Goal: Transaction & Acquisition: Purchase product/service

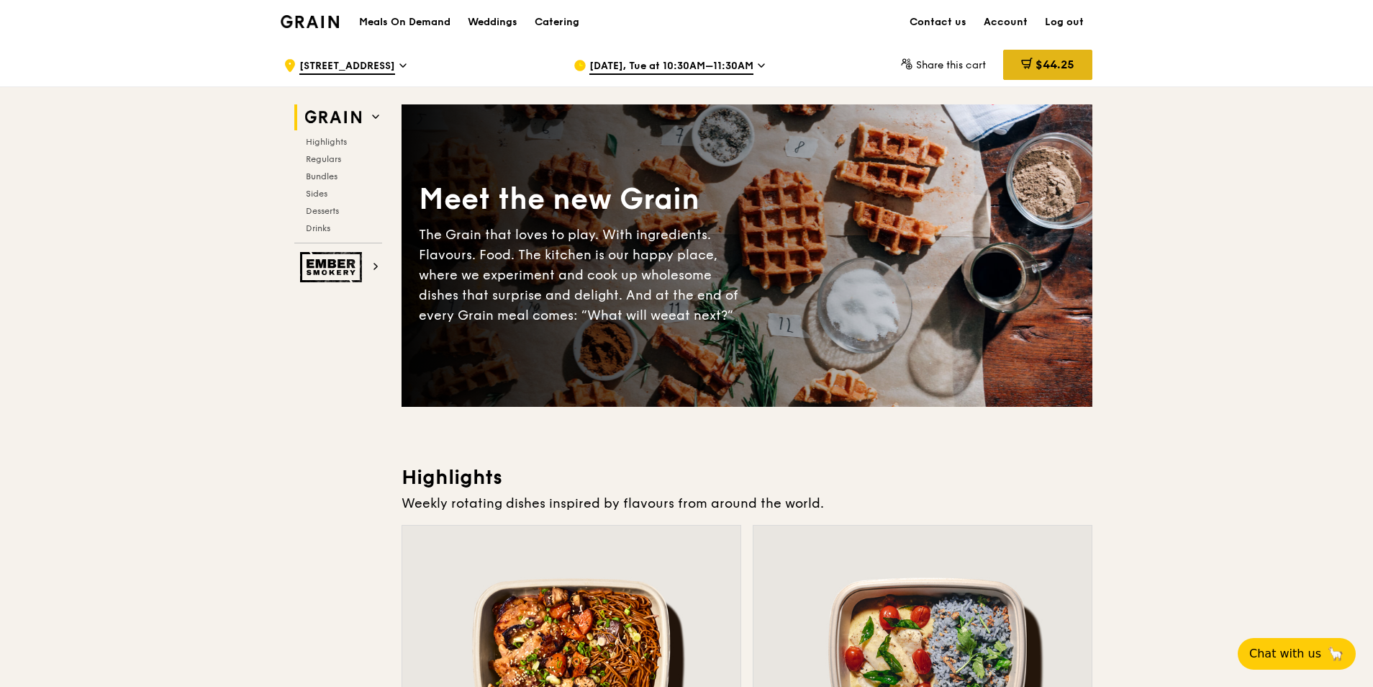
click at [1057, 61] on span "$44.25" at bounding box center [1055, 65] width 39 height 14
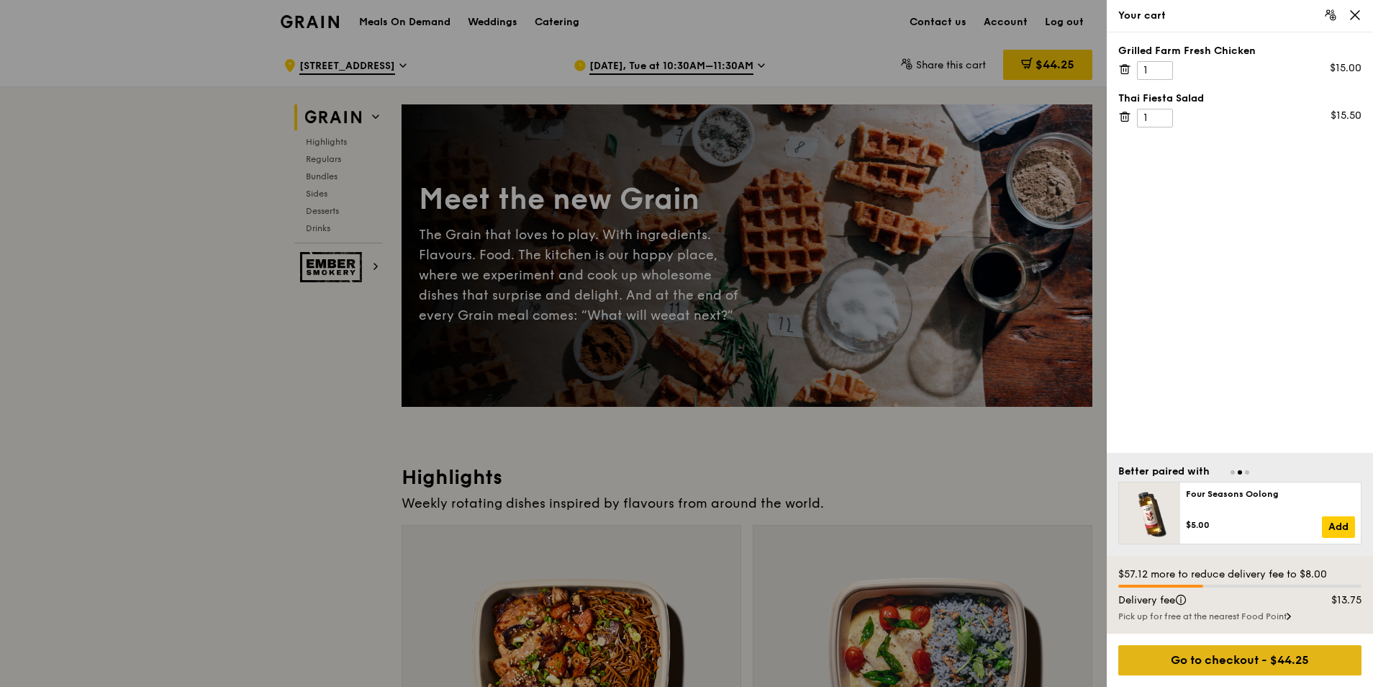
click at [1281, 654] on div "Go to checkout - $44.25" at bounding box center [1240, 660] width 243 height 30
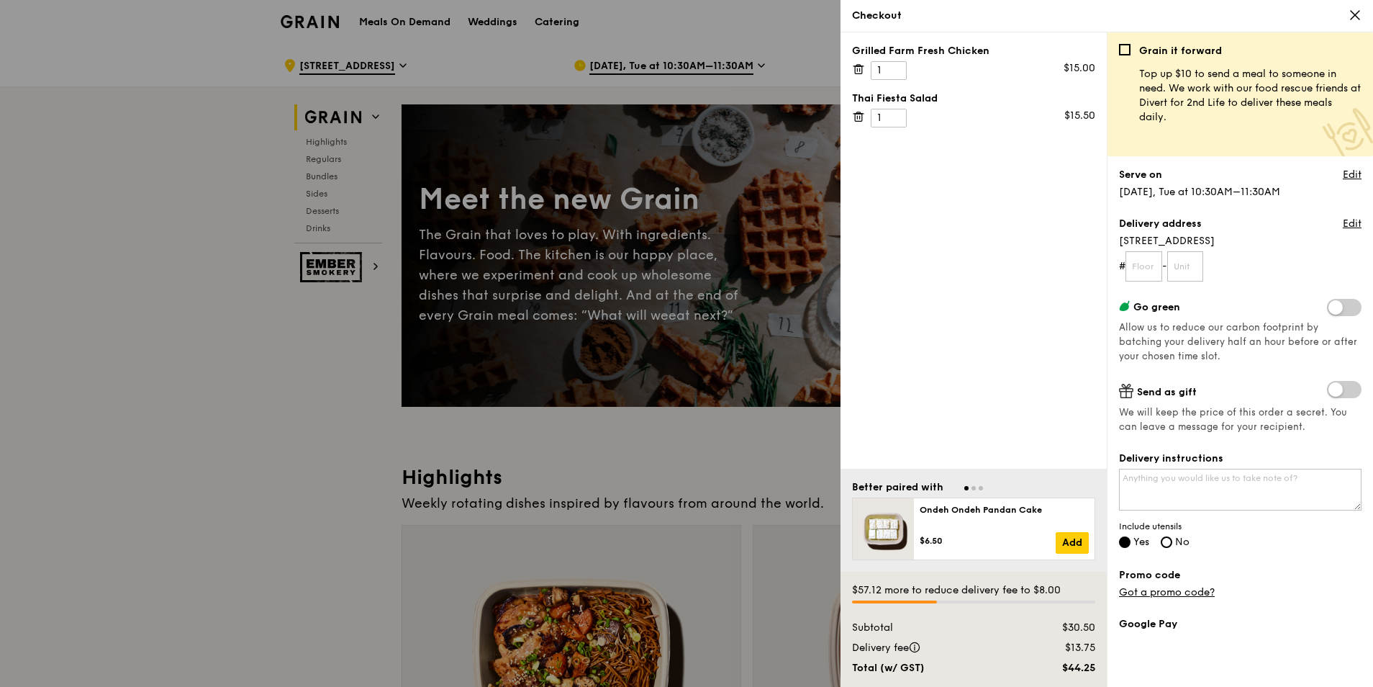
click at [233, 331] on div at bounding box center [686, 343] width 1373 height 687
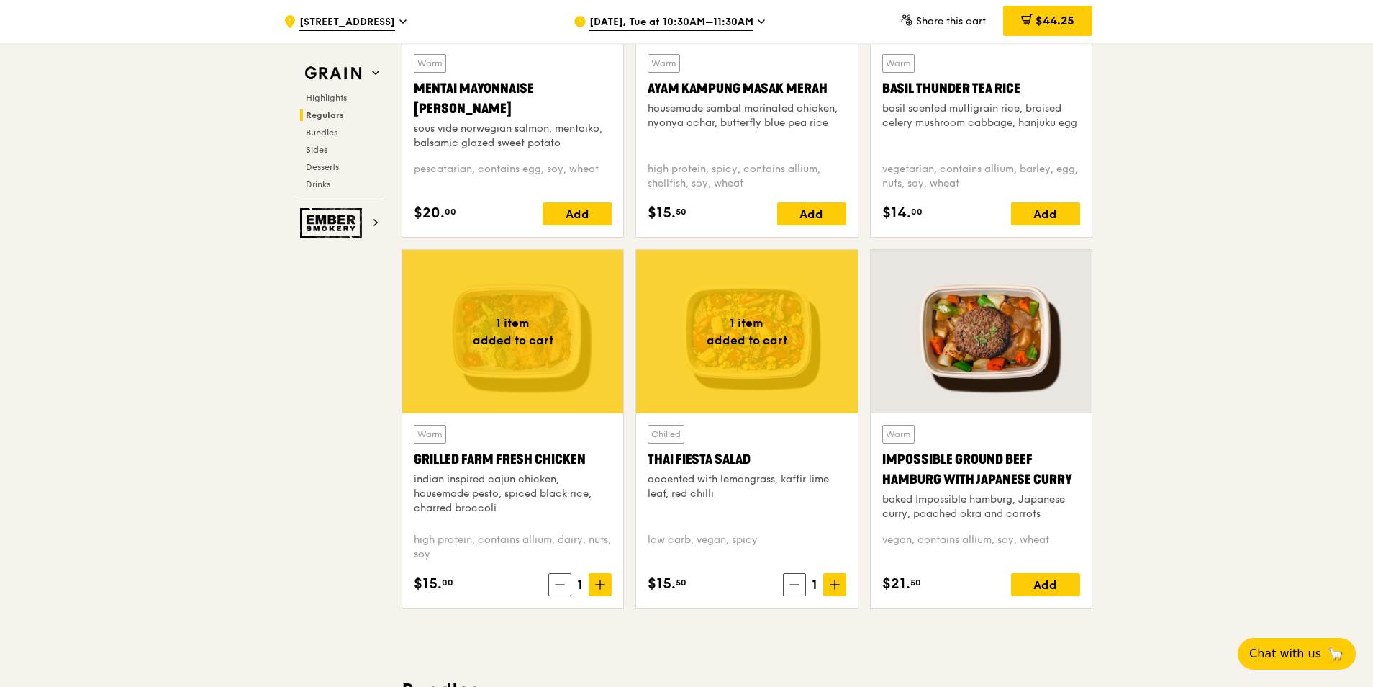
scroll to position [1440, 0]
click at [493, 367] on div at bounding box center [512, 330] width 221 height 163
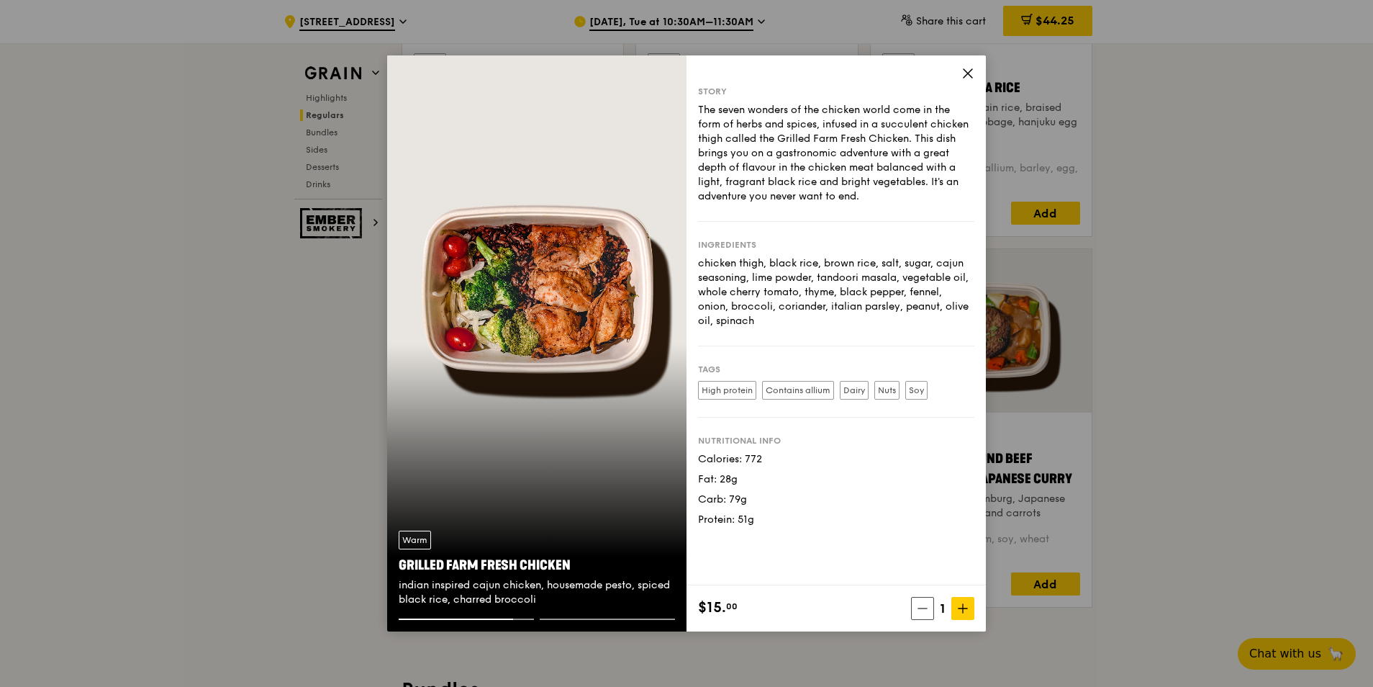
click at [963, 77] on icon at bounding box center [968, 73] width 13 height 13
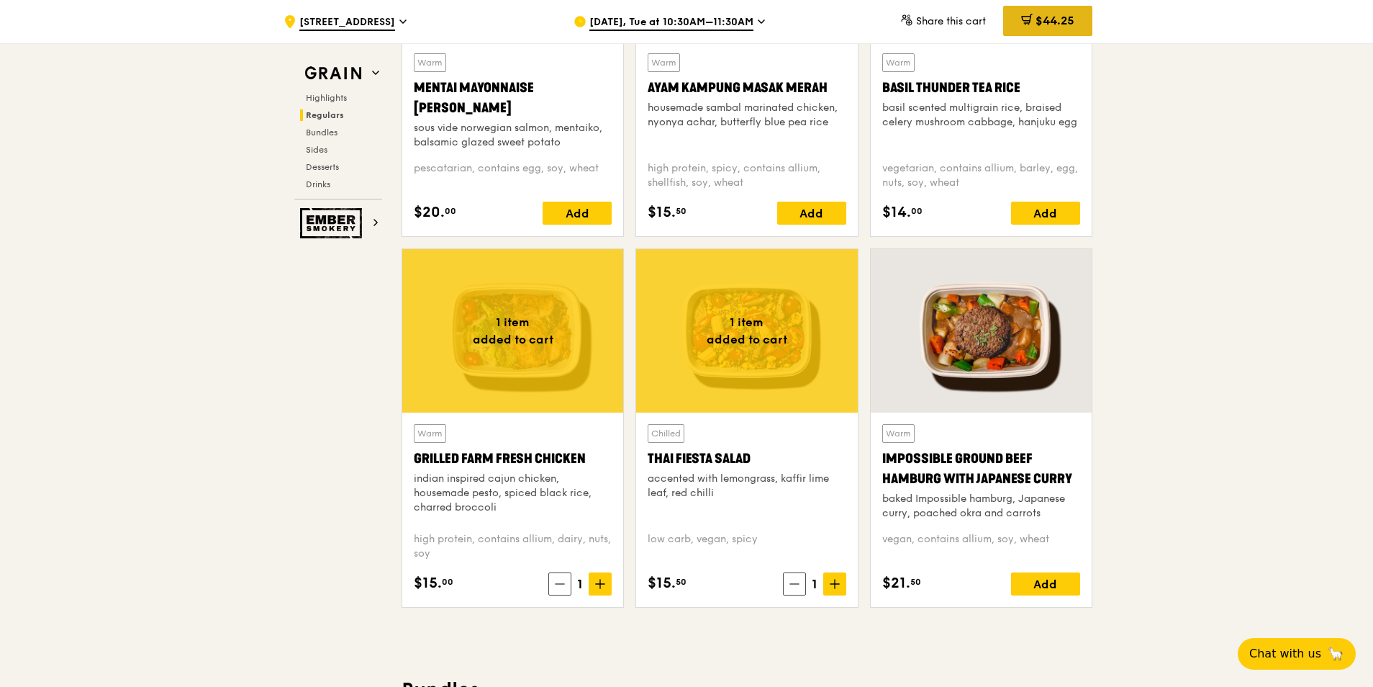
click at [1021, 24] on icon at bounding box center [1027, 20] width 12 height 12
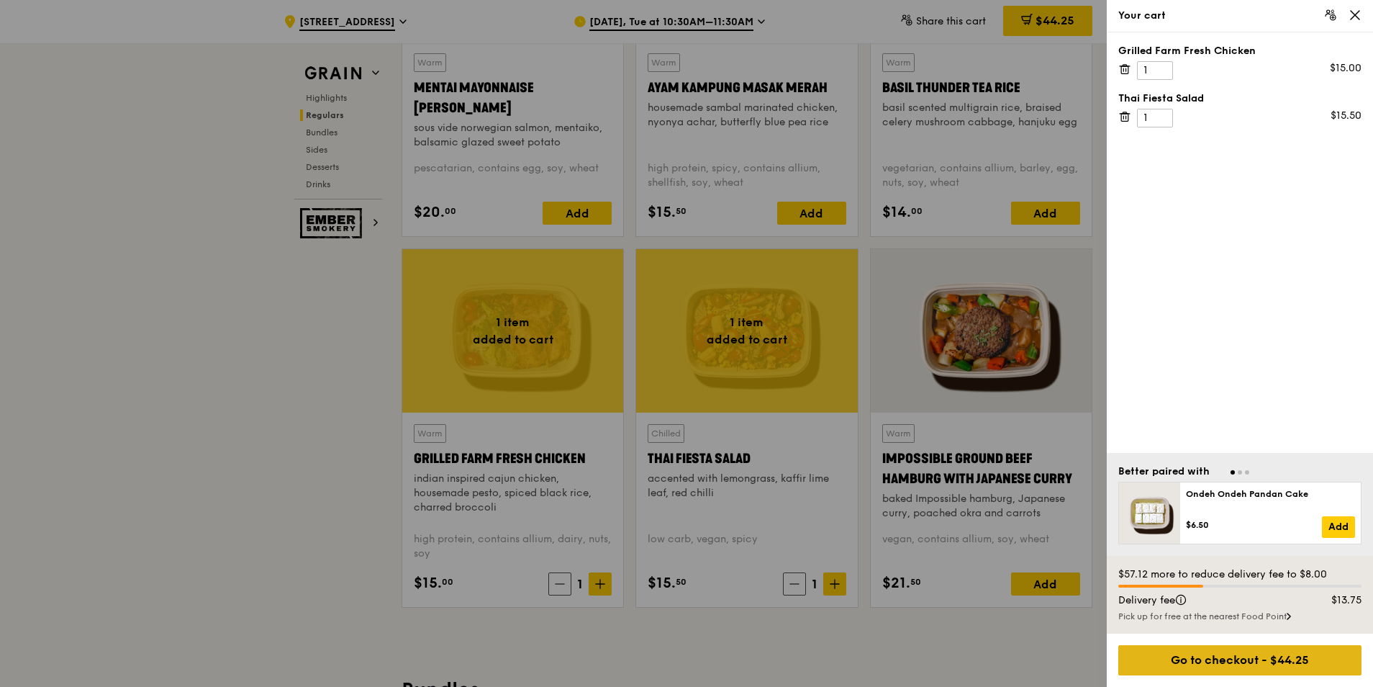
click at [1193, 662] on div "Go to checkout - $44.25" at bounding box center [1240, 660] width 243 height 30
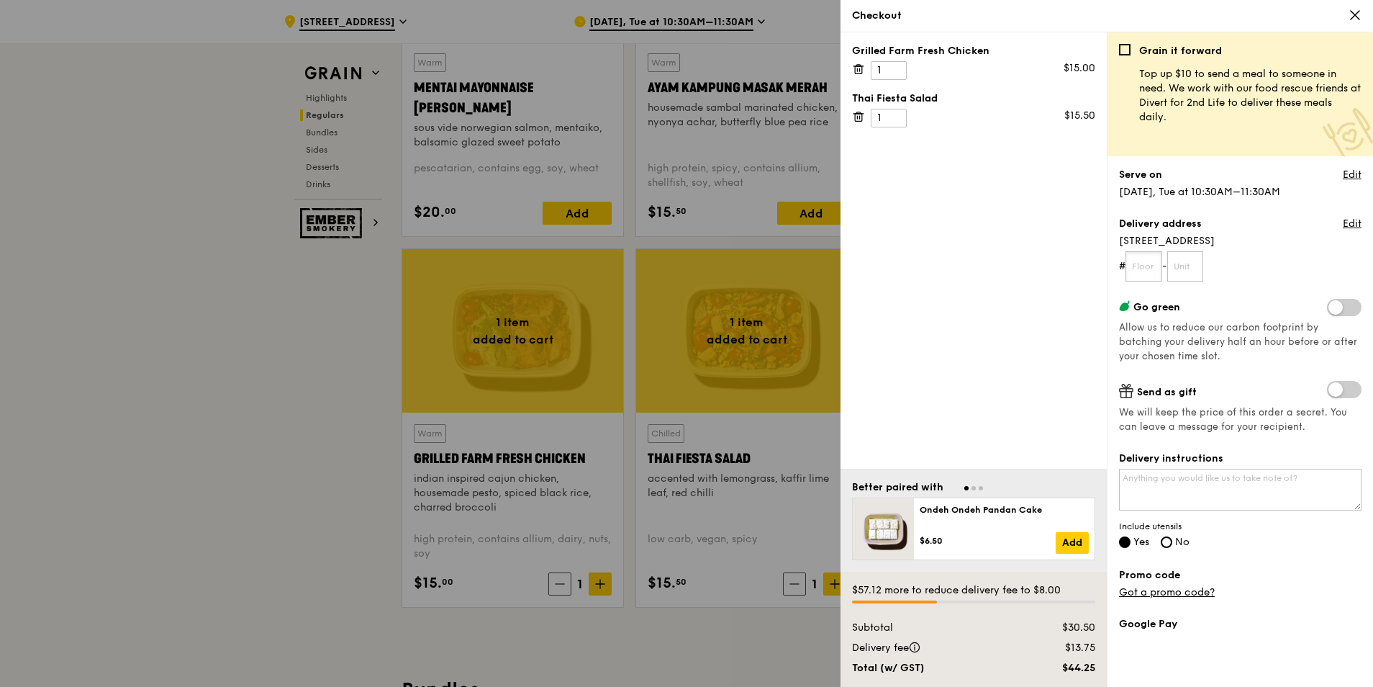
click at [1139, 267] on input "text" at bounding box center [1144, 266] width 37 height 30
type input "11"
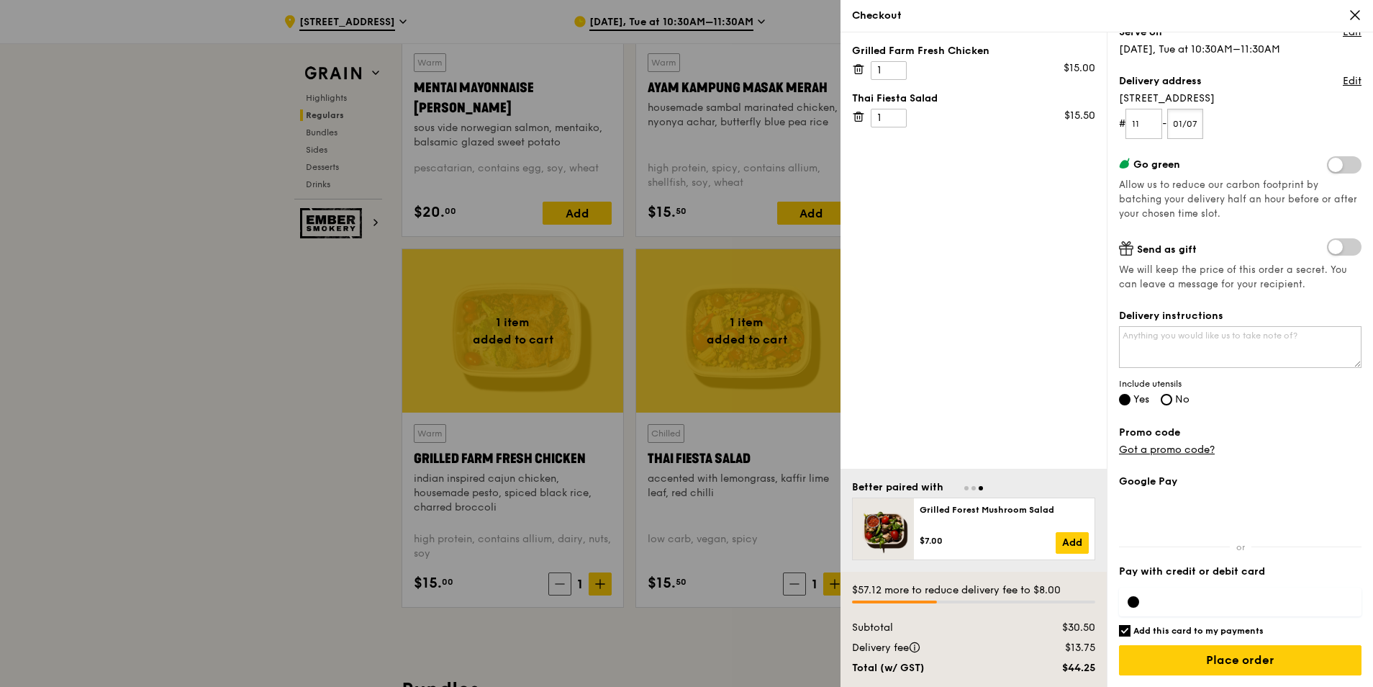
scroll to position [1511, 0]
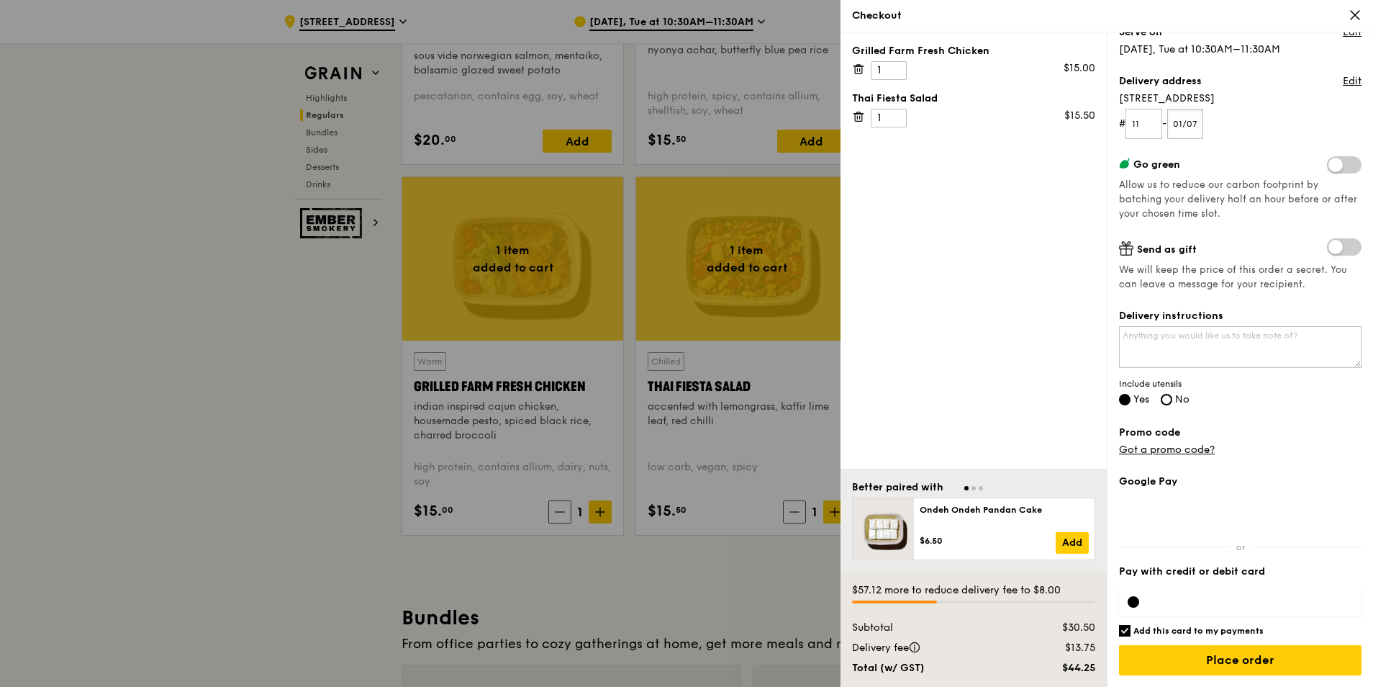
type input "01/07"
click at [1216, 340] on textarea "Delivery instructions" at bounding box center [1240, 347] width 243 height 42
click at [1252, 344] on textarea "Delivery instructions" at bounding box center [1240, 347] width 243 height 42
paste textarea "delivery man to use Loading Bay lift to level 7 (directly to office) and call m…"
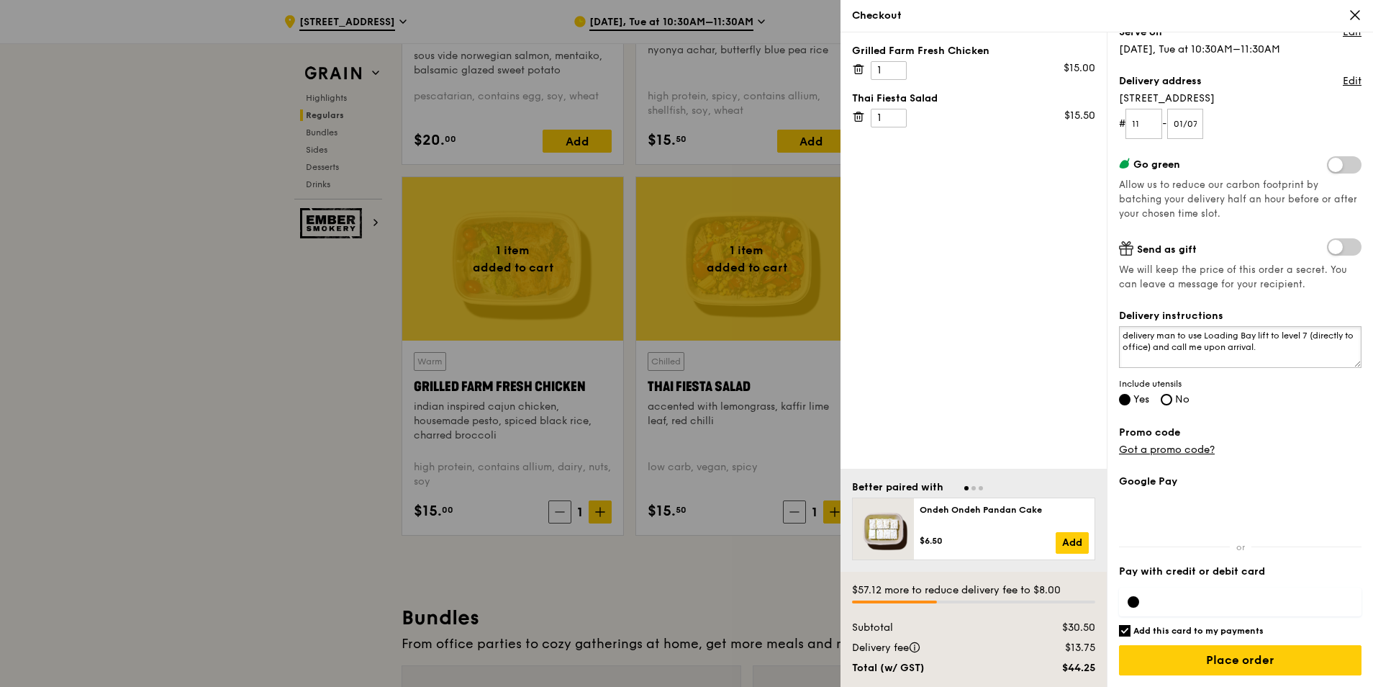
click at [1129, 334] on textarea "delivery man to use Loading Bay lift to level 7 (directly to office) and call m…" at bounding box center [1240, 347] width 243 height 42
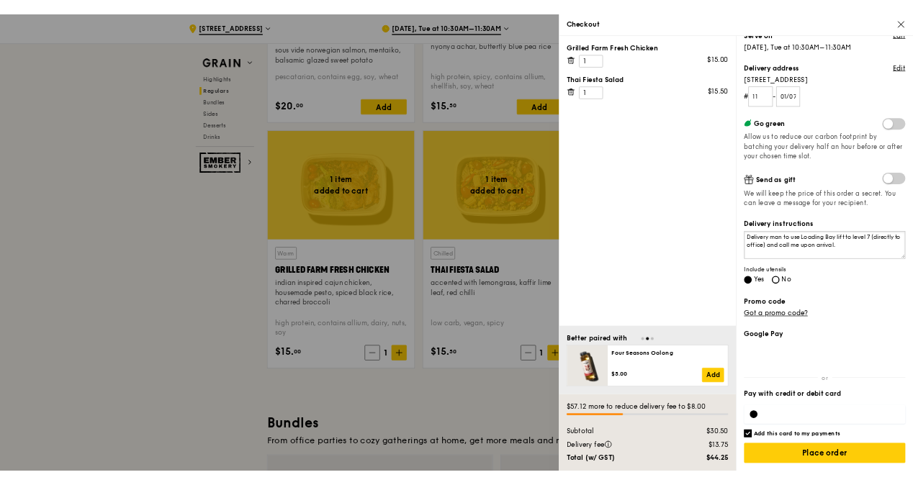
scroll to position [140, 0]
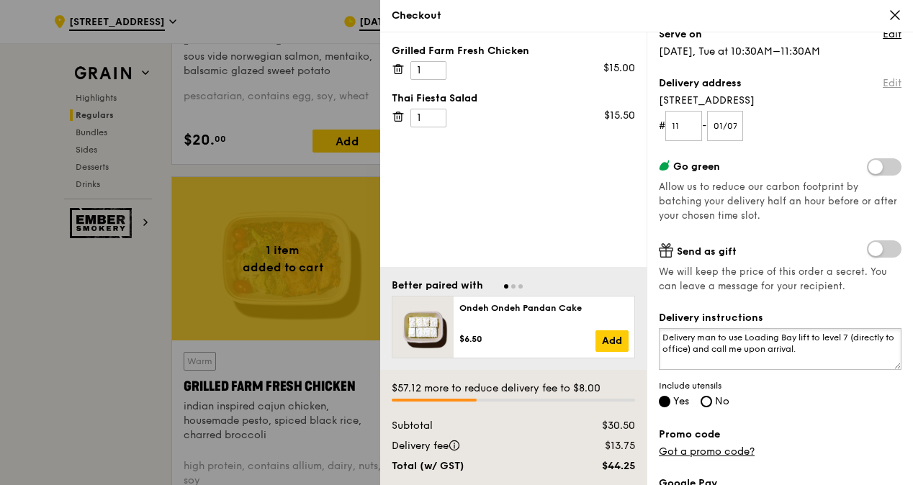
type textarea "Delivery man to use Loading Bay lift to level 7 (directly to office) and call m…"
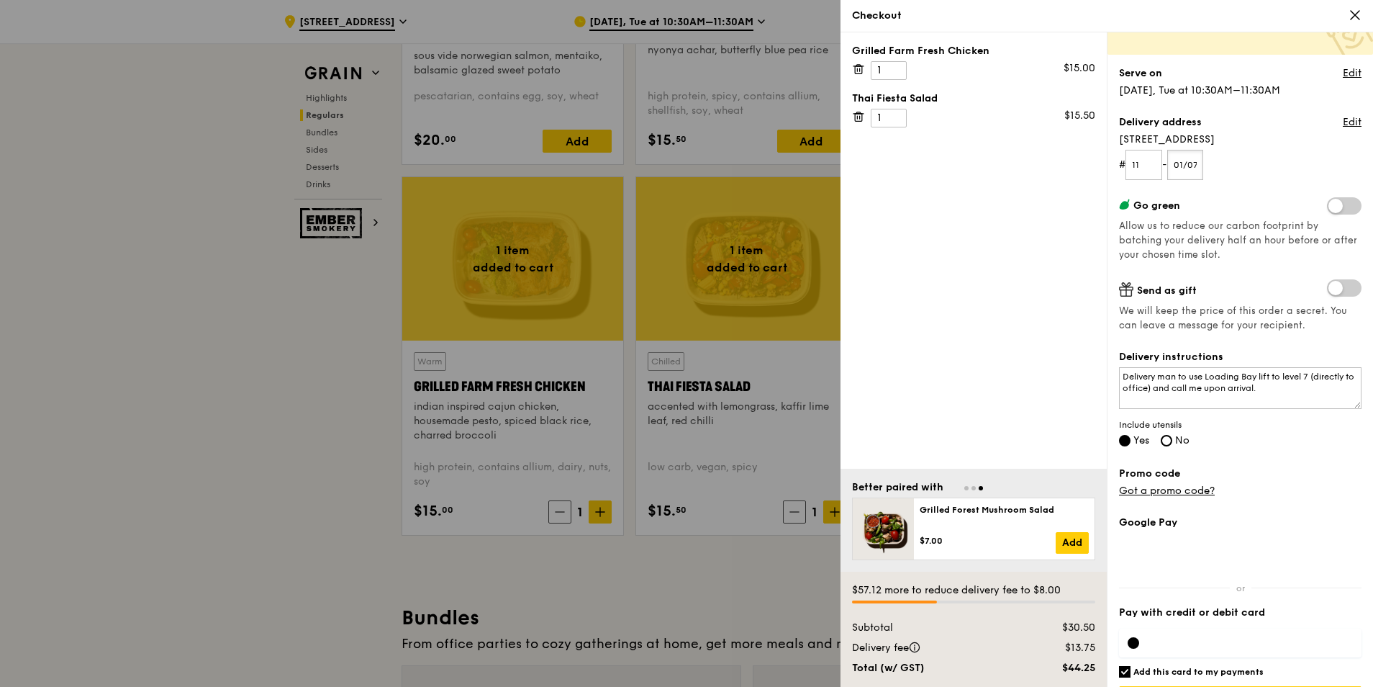
scroll to position [0, 2]
drag, startPoint x: 1192, startPoint y: 163, endPoint x: 1223, endPoint y: 163, distance: 31.0
click at [1223, 163] on form "# 11 - 01/07" at bounding box center [1240, 165] width 243 height 30
type input "01/12"
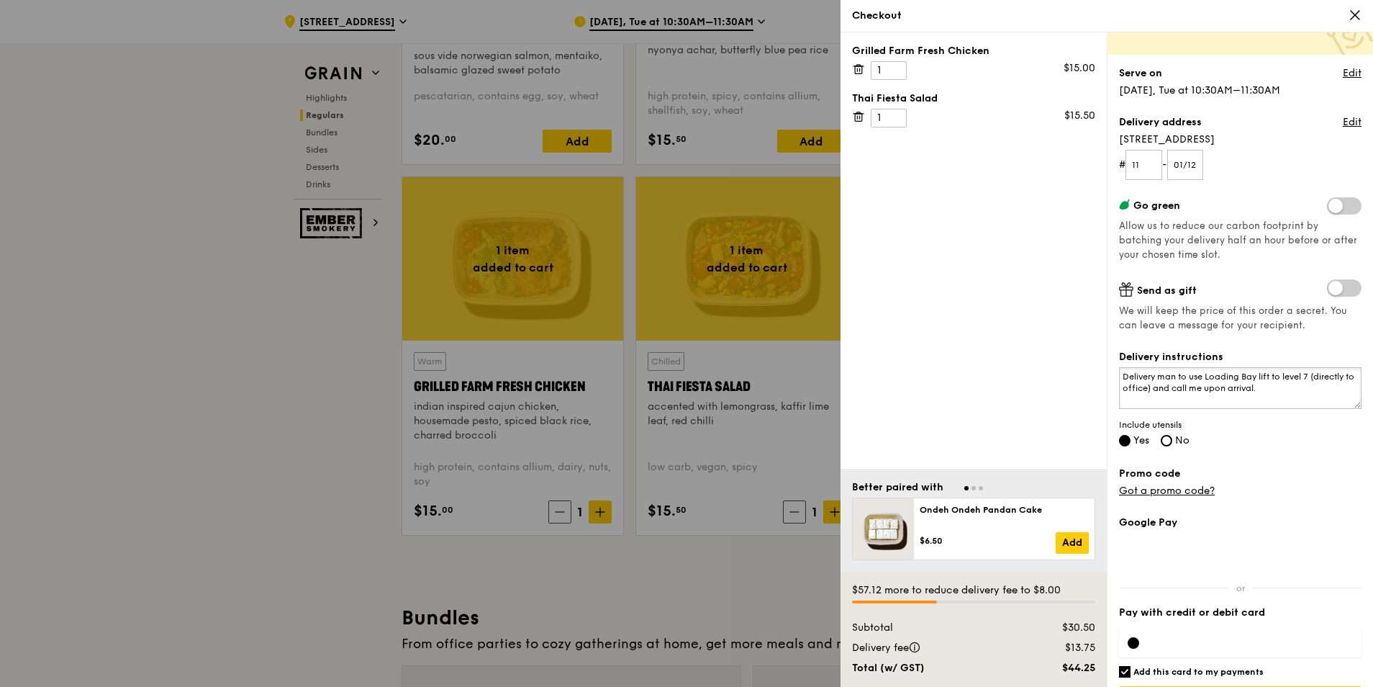
scroll to position [0, 0]
click at [1220, 391] on textarea "Delivery man to use Loading Bay lift to level 7 (directly to office) and call m…" at bounding box center [1240, 388] width 243 height 42
click at [1124, 374] on textarea "Delivery man to use Loading Bay lift to level 7 (directly to office) and call m…" at bounding box center [1240, 388] width 243 height 42
paste textarea "Ascent Tower A"
type textarea "Ascent Tower A - Delivery man to use Loading Bay lift to level 7 (directly to o…"
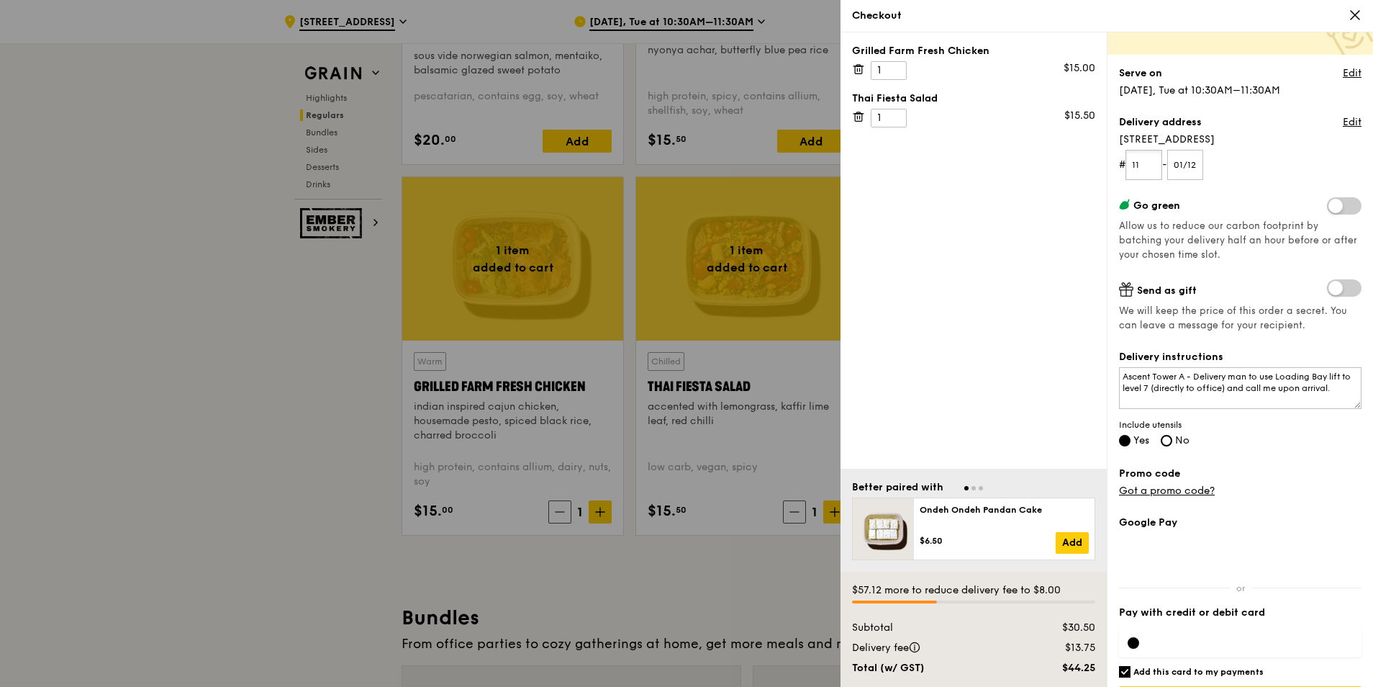
click at [1146, 166] on input "11" at bounding box center [1144, 165] width 37 height 30
type input "1"
type input "07"
click at [1253, 161] on form "# 07 - 01/12" at bounding box center [1240, 165] width 243 height 30
click at [1343, 119] on link "Edit" at bounding box center [1352, 122] width 19 height 14
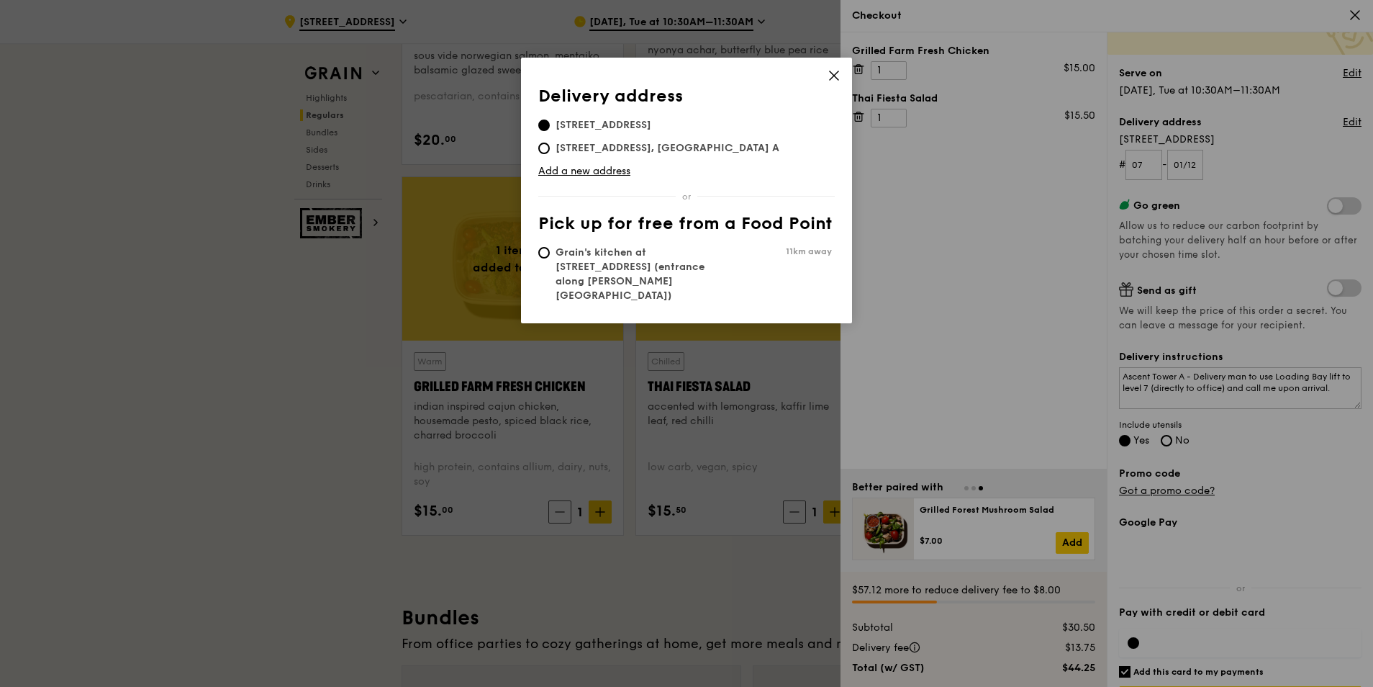
click at [550, 148] on span "2 Science Park Drive, 118222, #07-01/12, Ascent Tower A" at bounding box center [667, 148] width 258 height 14
click at [550, 148] on input "2 Science Park Drive, 118222, #07-01/12, Ascent Tower A" at bounding box center [544, 149] width 12 height 12
radio input "true"
type input "01/12, Ascent Tower A"
click at [834, 74] on icon at bounding box center [834, 75] width 13 height 13
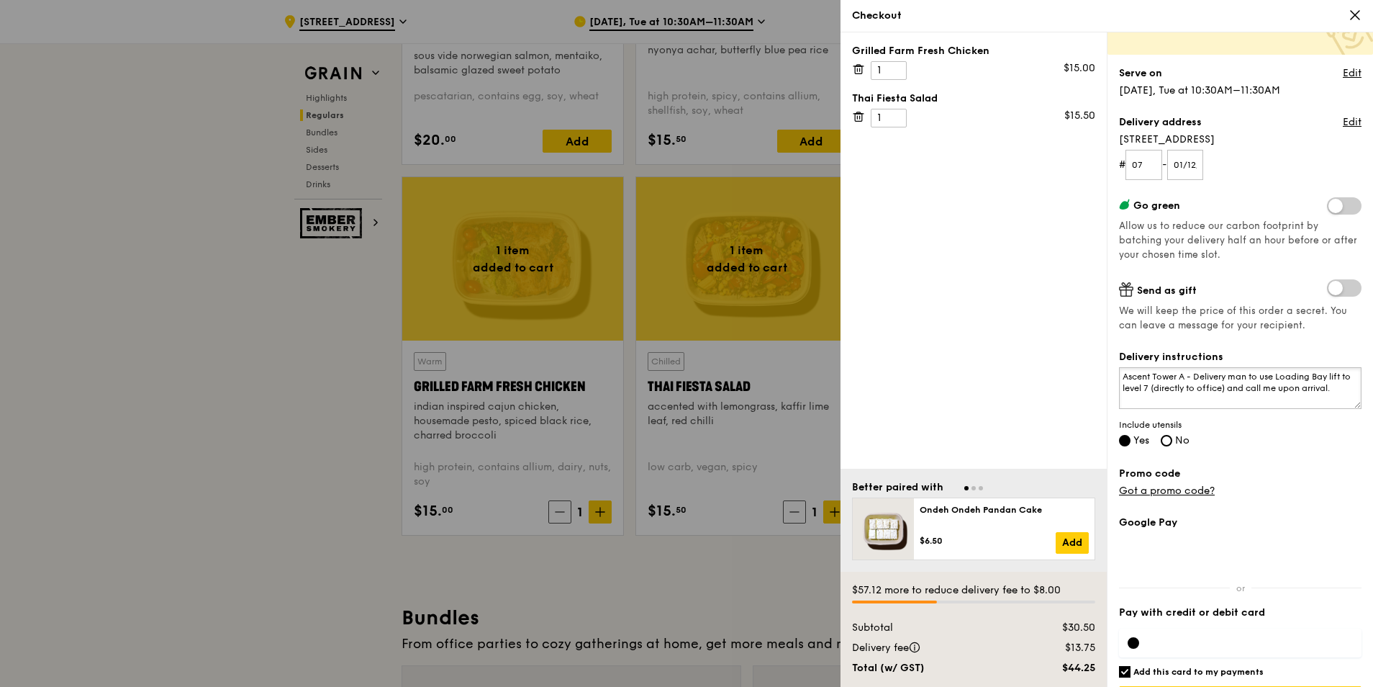
drag, startPoint x: 1188, startPoint y: 376, endPoint x: 1378, endPoint y: 396, distance: 191.1
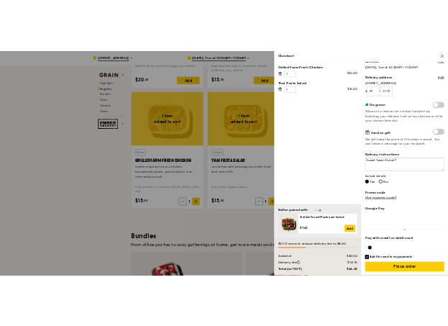
scroll to position [1655, 0]
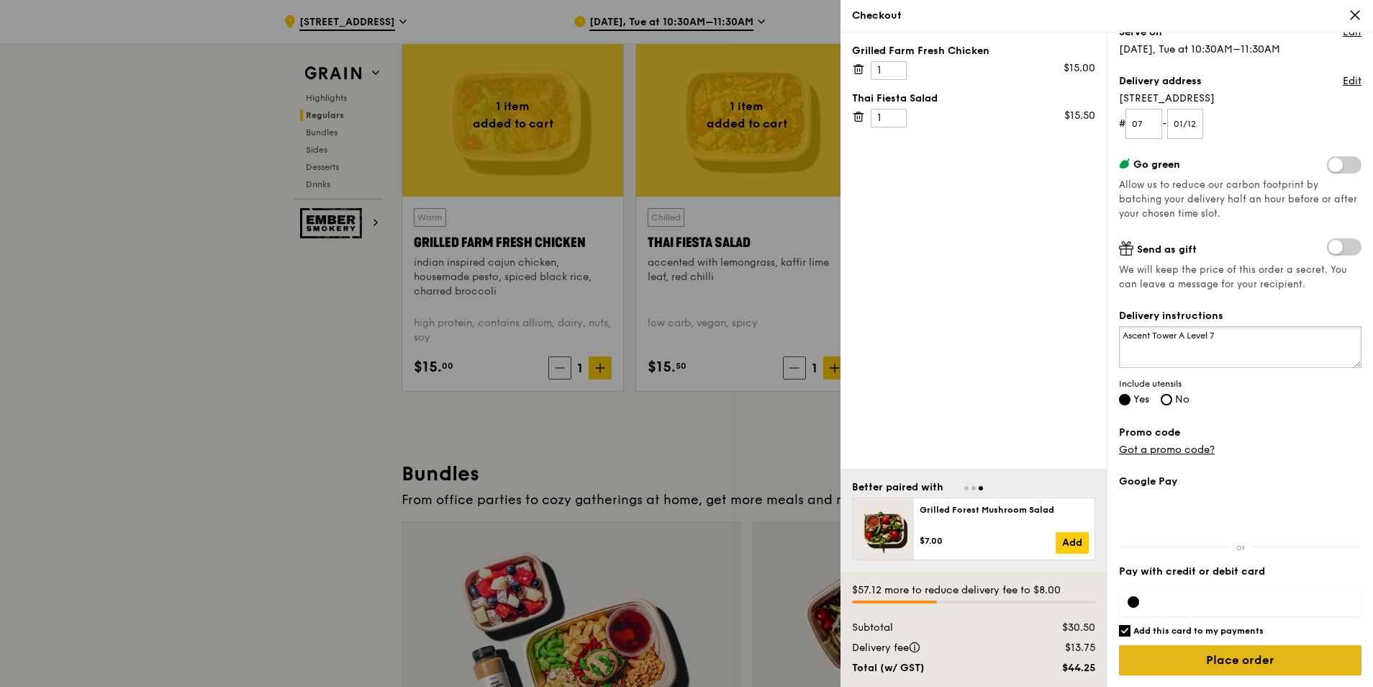
type textarea "Ascent Tower A Level 7"
click at [1239, 651] on input "Place order" at bounding box center [1240, 660] width 243 height 30
click at [1132, 630] on label "Add this card to my payments" at bounding box center [1240, 631] width 243 height 12
click at [1131, 630] on input "Add this card to my payments" at bounding box center [1125, 631] width 12 height 12
checkbox input "false"
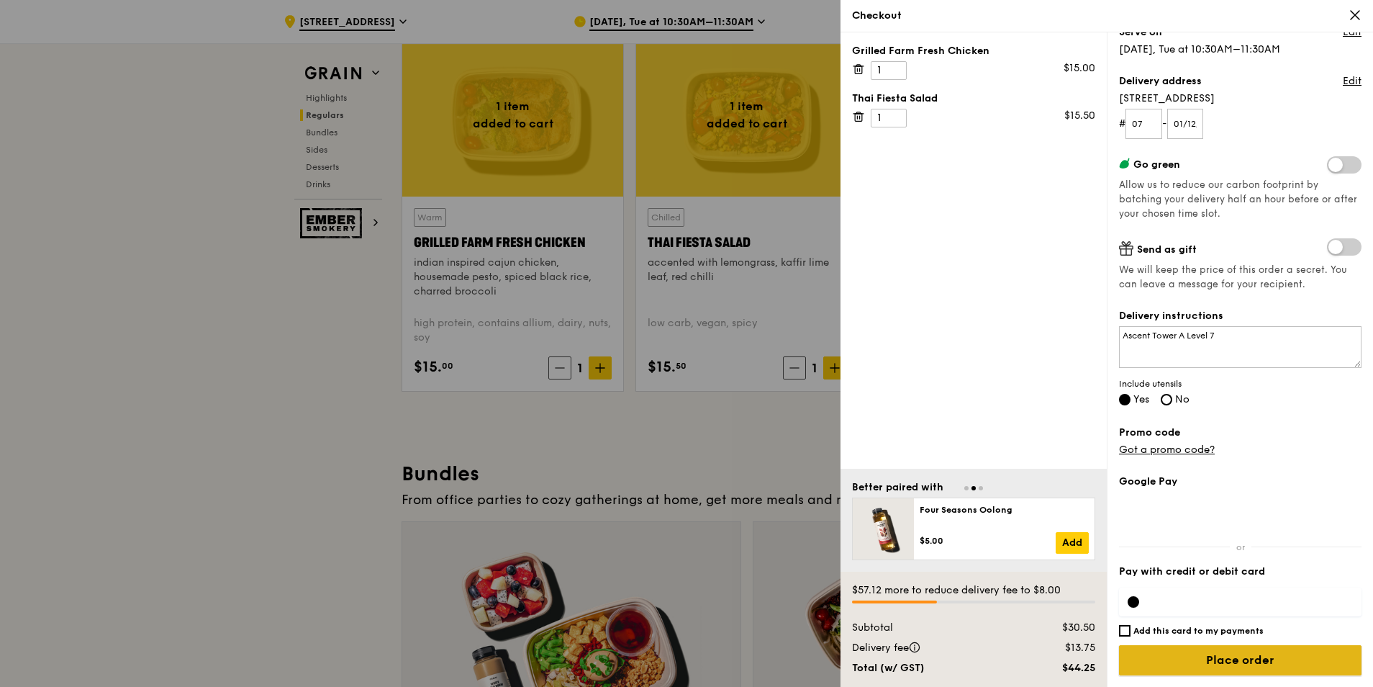
click at [1213, 657] on input "Place order" at bounding box center [1240, 660] width 243 height 30
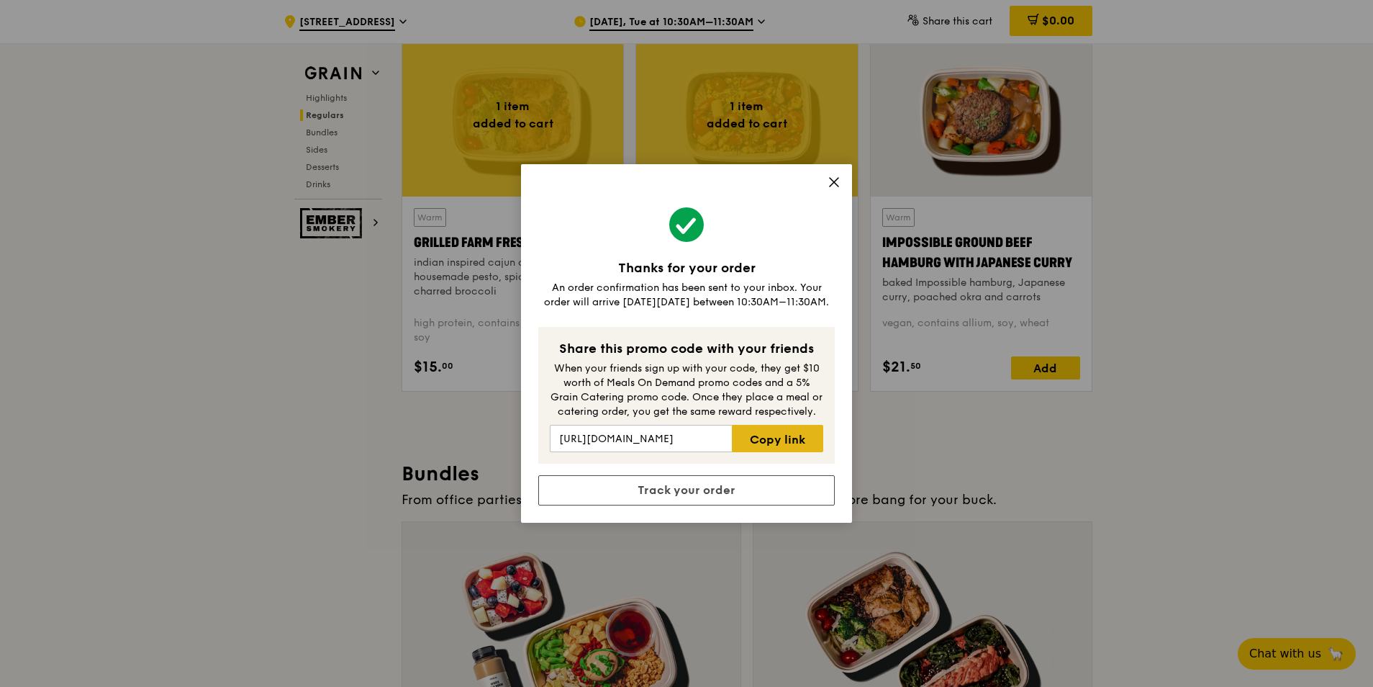
click at [759, 446] on link "Copy link" at bounding box center [777, 438] width 91 height 27
click at [654, 358] on div "Share this promo code with your friends" at bounding box center [687, 348] width 274 height 20
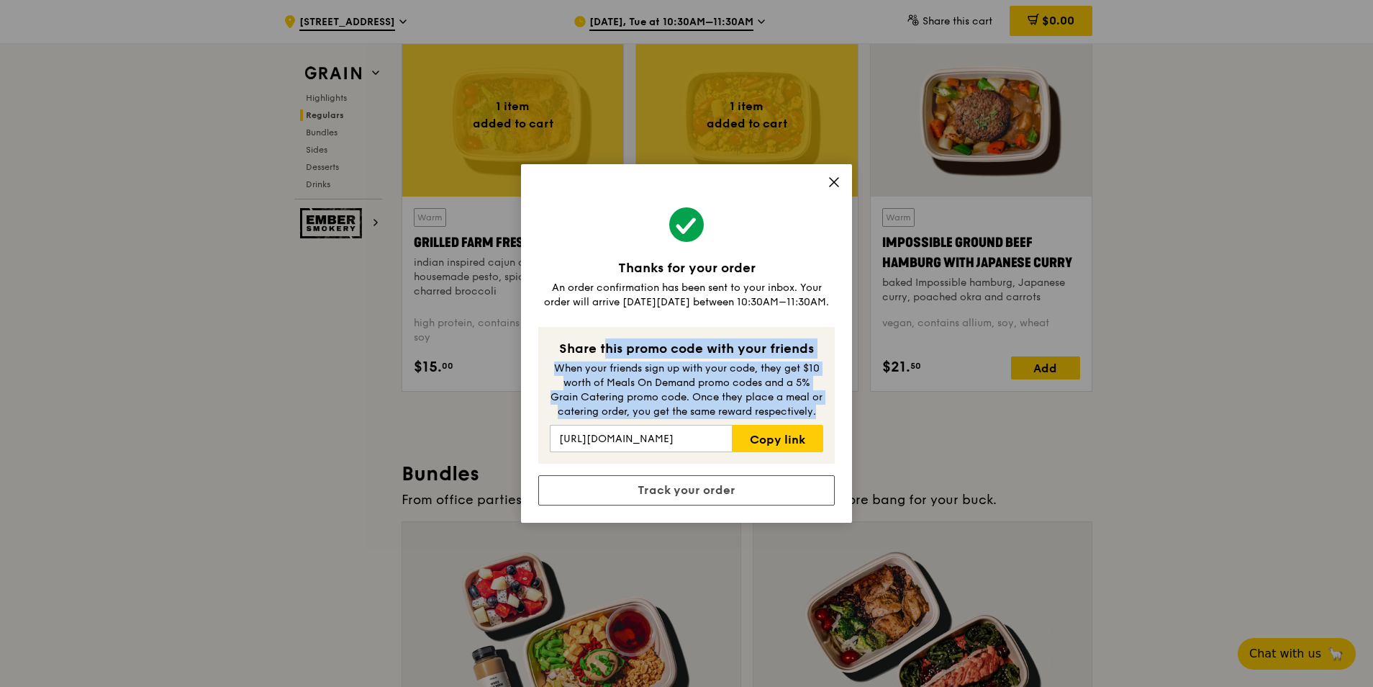
drag, startPoint x: 559, startPoint y: 344, endPoint x: 822, endPoint y: 407, distance: 270.9
click at [822, 407] on div "Share this promo code with your friends When your friends sign up with your cod…" at bounding box center [686, 395] width 297 height 137
copy div "Share this promo code with your friends When your friends sign up with your cod…"
click at [833, 352] on div "Share this promo code with your friends When your friends sign up with your cod…" at bounding box center [686, 395] width 297 height 137
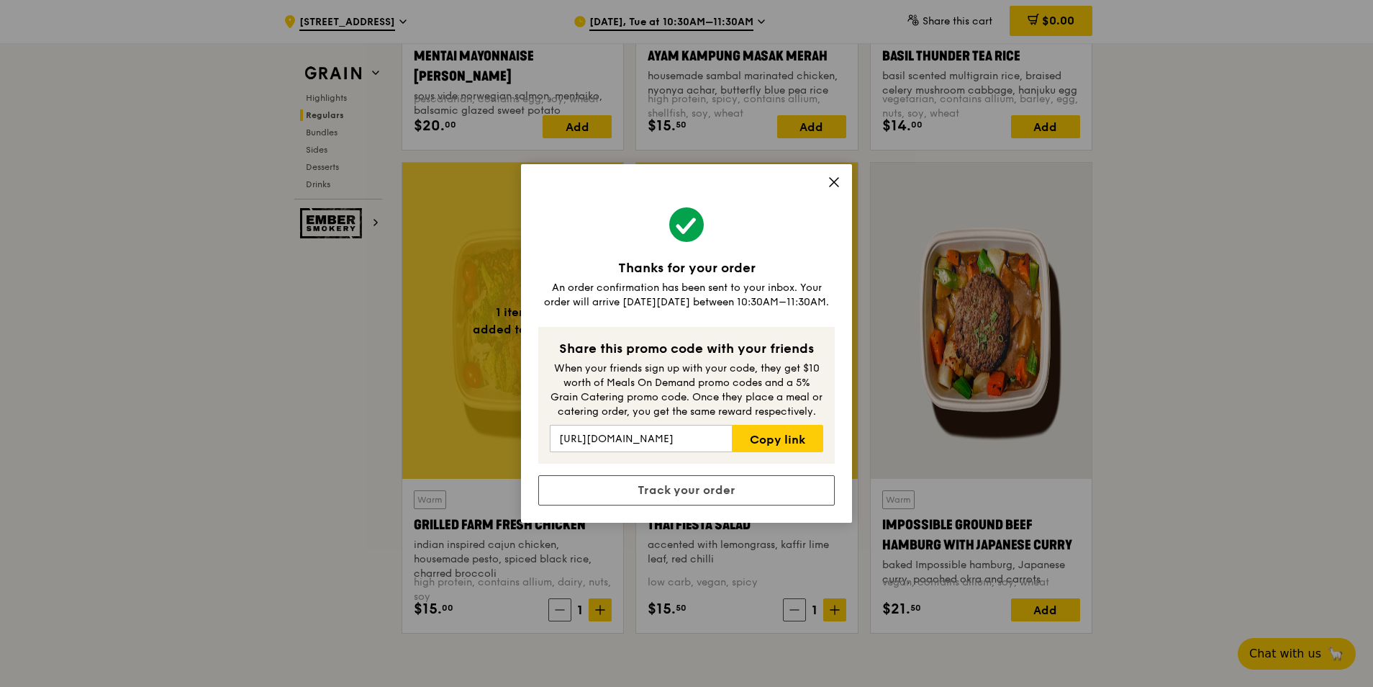
scroll to position [1624, 0]
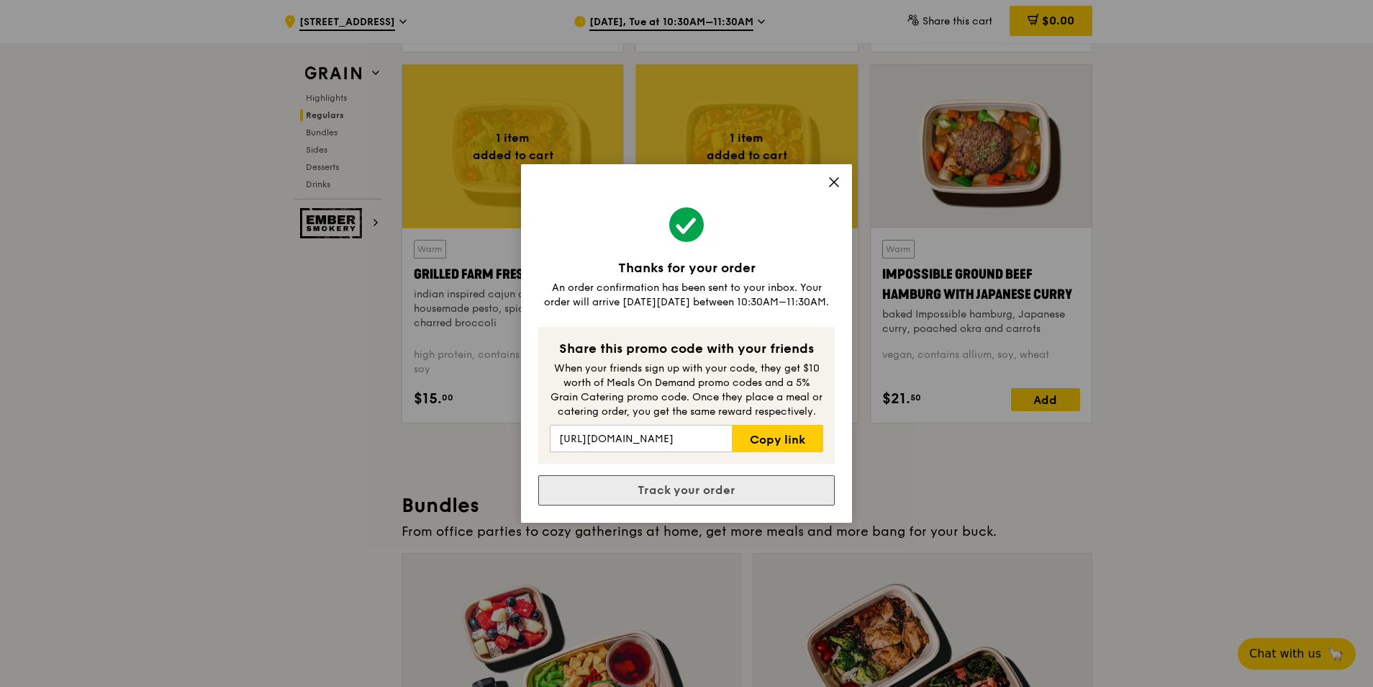
click at [659, 499] on link "Track your order" at bounding box center [686, 490] width 297 height 30
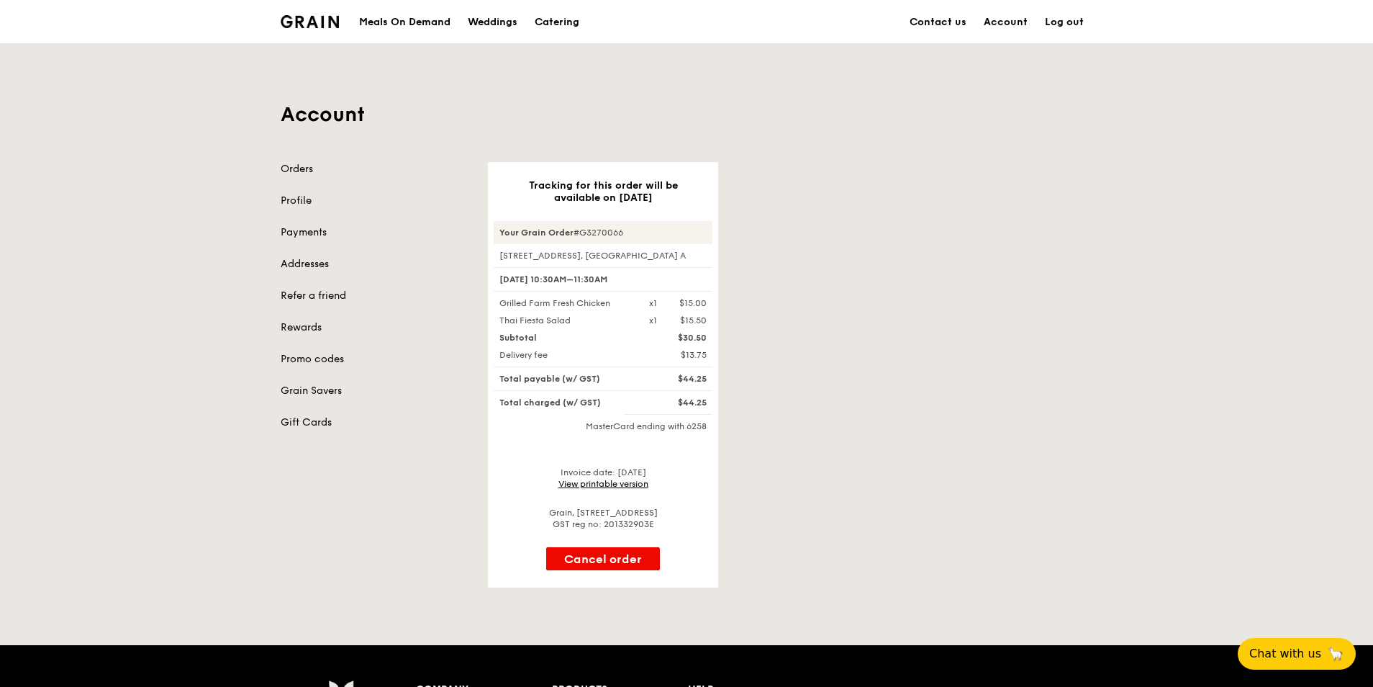
click at [625, 482] on link "View printable version" at bounding box center [604, 484] width 90 height 10
click at [916, 414] on div "Tracking for this order will be available on Aug 19 Your Grain Order #G3270066 …" at bounding box center [790, 374] width 622 height 425
click at [320, 352] on link "Promo codes" at bounding box center [376, 359] width 190 height 14
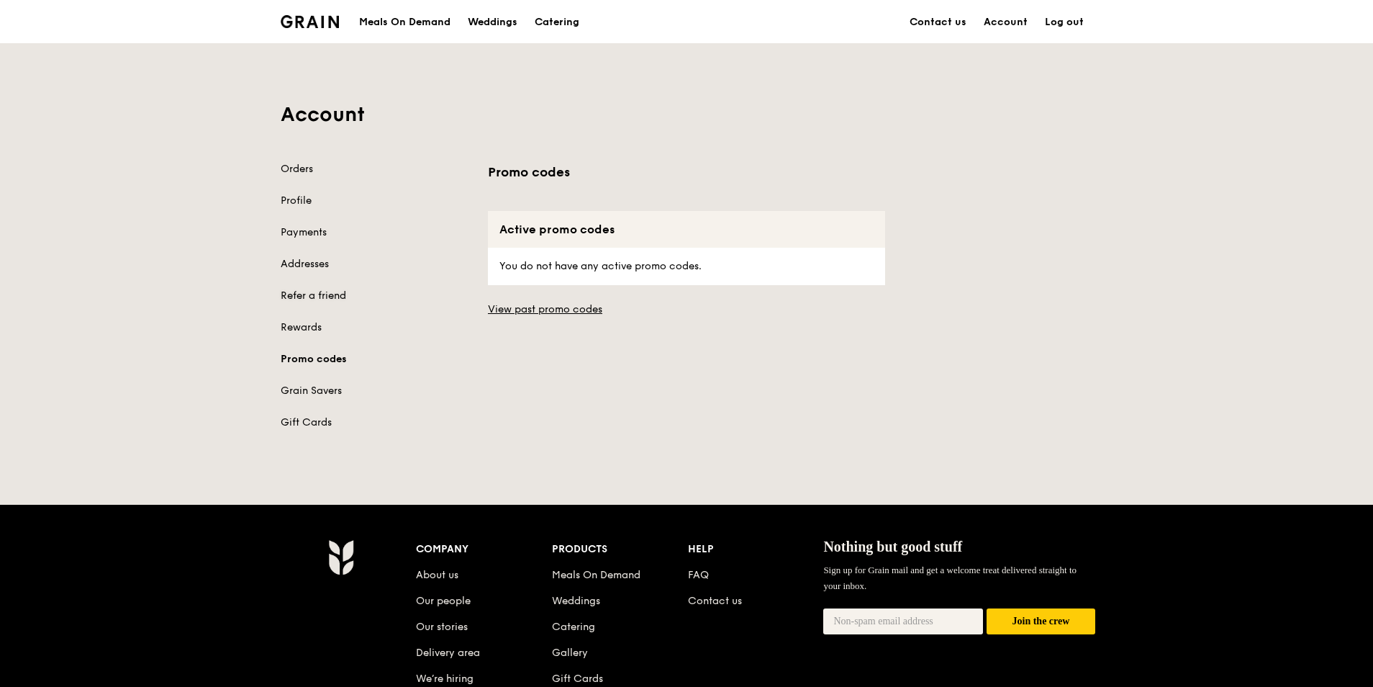
click at [307, 296] on link "Refer a friend" at bounding box center [376, 296] width 190 height 14
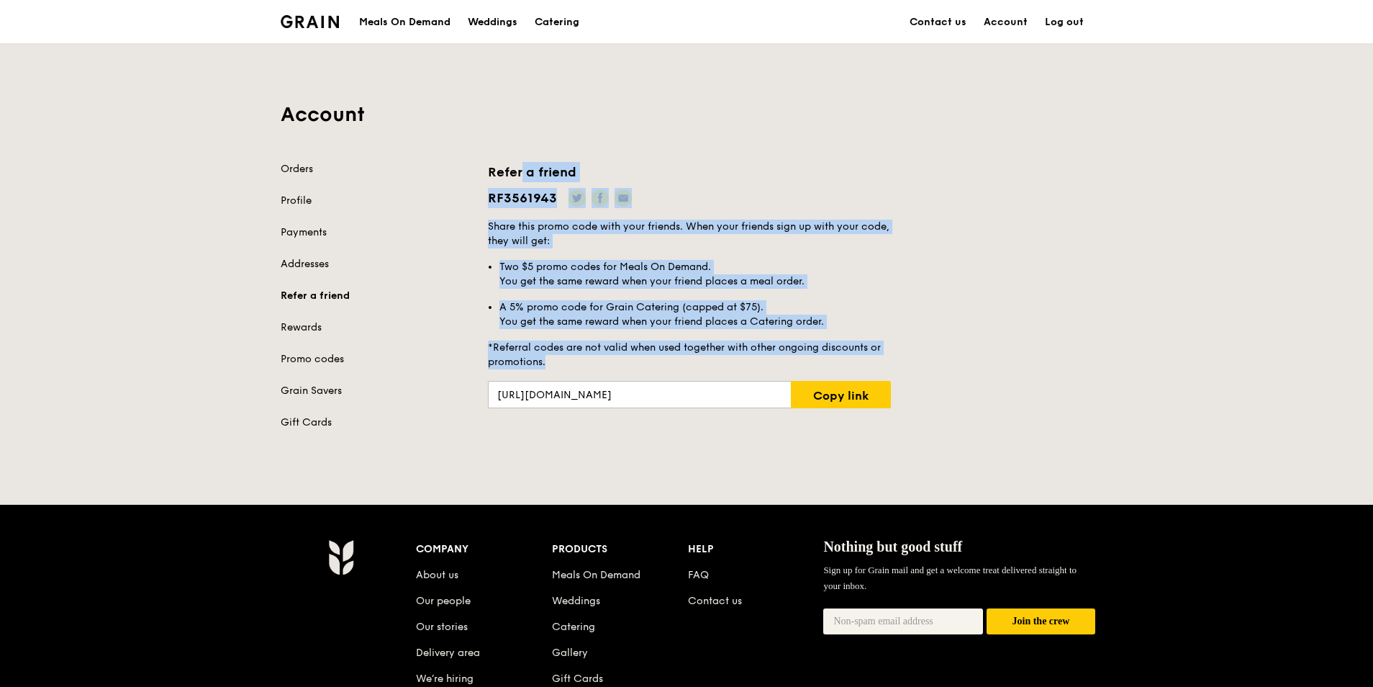
drag, startPoint x: 489, startPoint y: 168, endPoint x: 816, endPoint y: 363, distance: 381.2
click at [816, 363] on div "Refer a friend RF3561943 Share this promo code with your friends. When your fri…" at bounding box center [689, 285] width 403 height 246
copy div "Refer a friend RF3561943 Share this promo code with your friends. When your fri…"
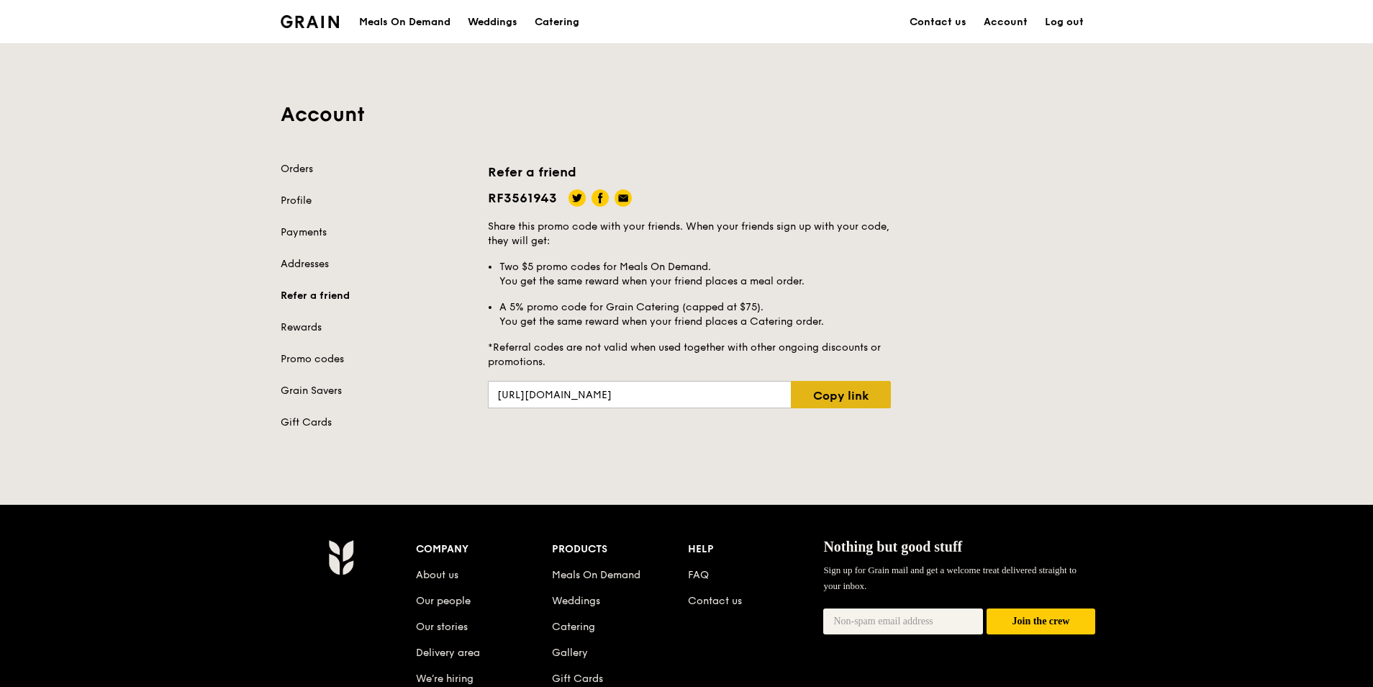
click at [835, 388] on link "Copy link" at bounding box center [841, 394] width 100 height 27
click at [476, 497] on div "Grain logo Meals On Demand Weddings Catering Contact us Account Log out Account…" at bounding box center [686, 452] width 1373 height 905
click at [328, 256] on div "Orders Profile Payments Addresses Refer a friend Rewards Promo codes Grain Save…" at bounding box center [376, 296] width 190 height 268
click at [327, 259] on link "Addresses" at bounding box center [376, 264] width 190 height 14
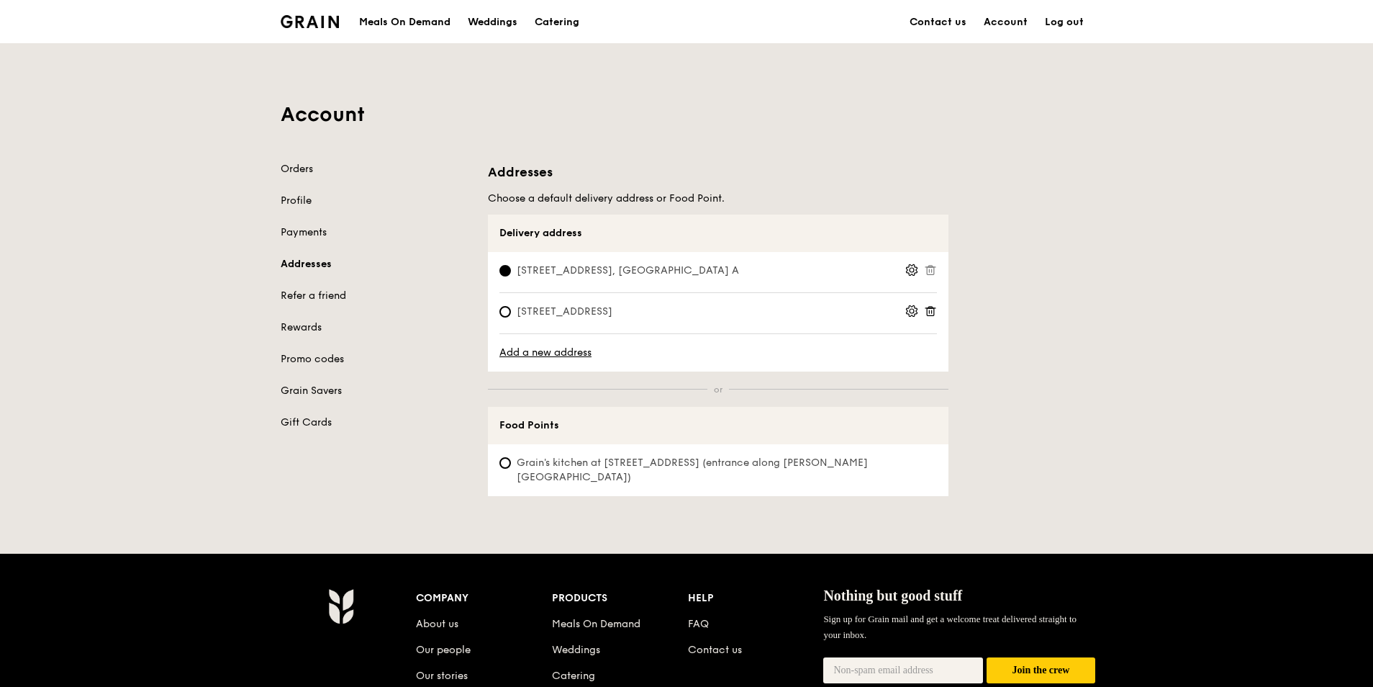
click at [935, 312] on icon at bounding box center [930, 310] width 13 height 13
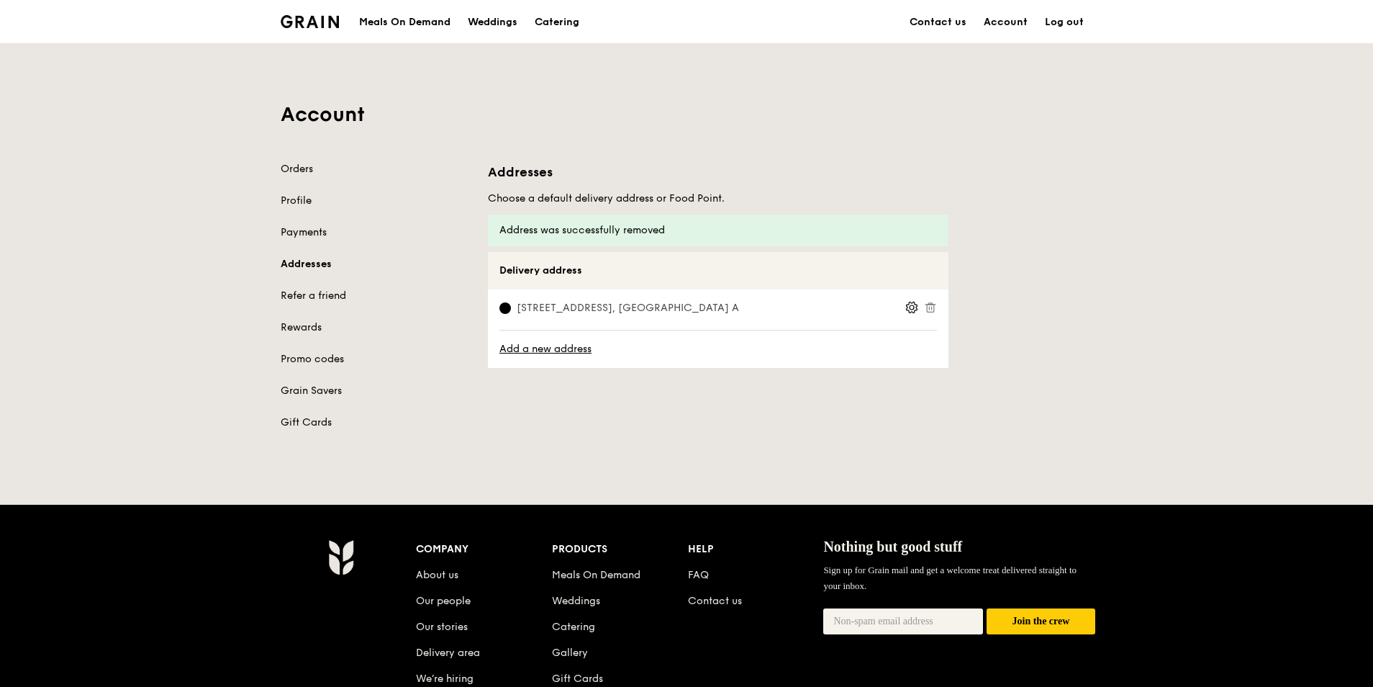
click at [305, 235] on link "Payments" at bounding box center [376, 232] width 190 height 14
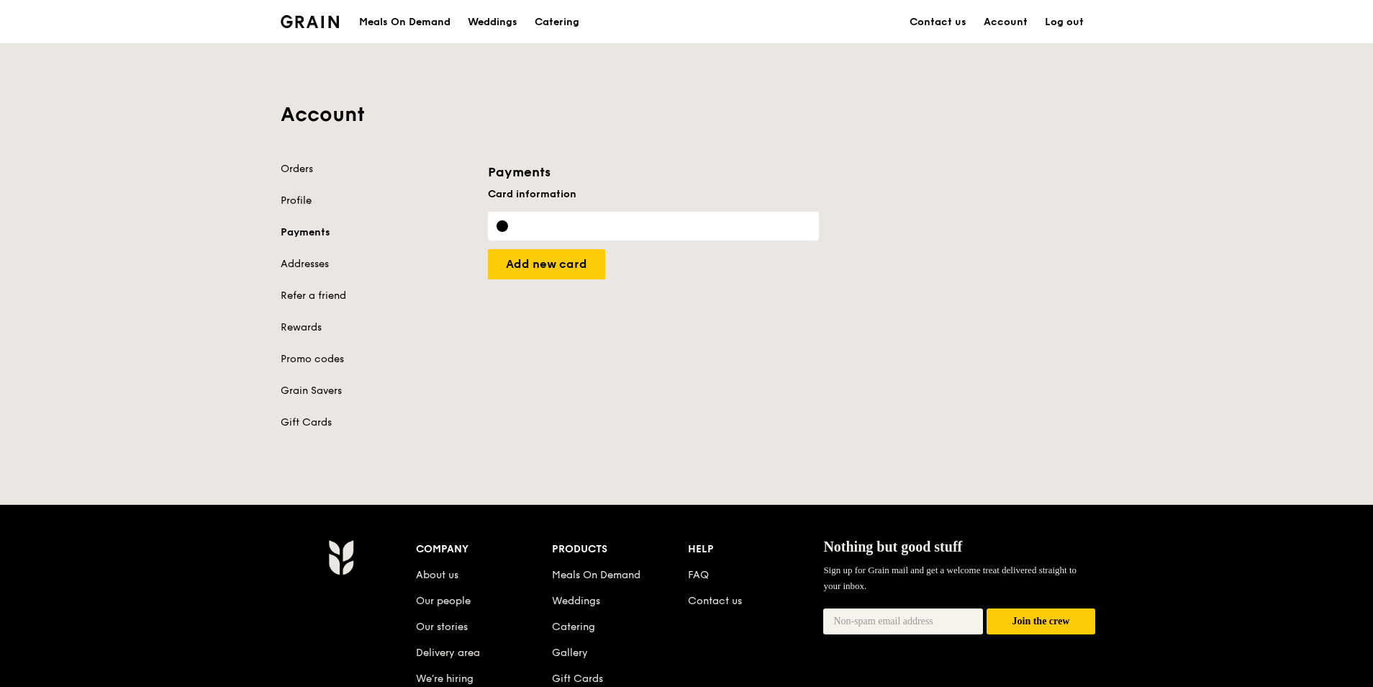
click at [299, 206] on link "Profile" at bounding box center [376, 201] width 190 height 14
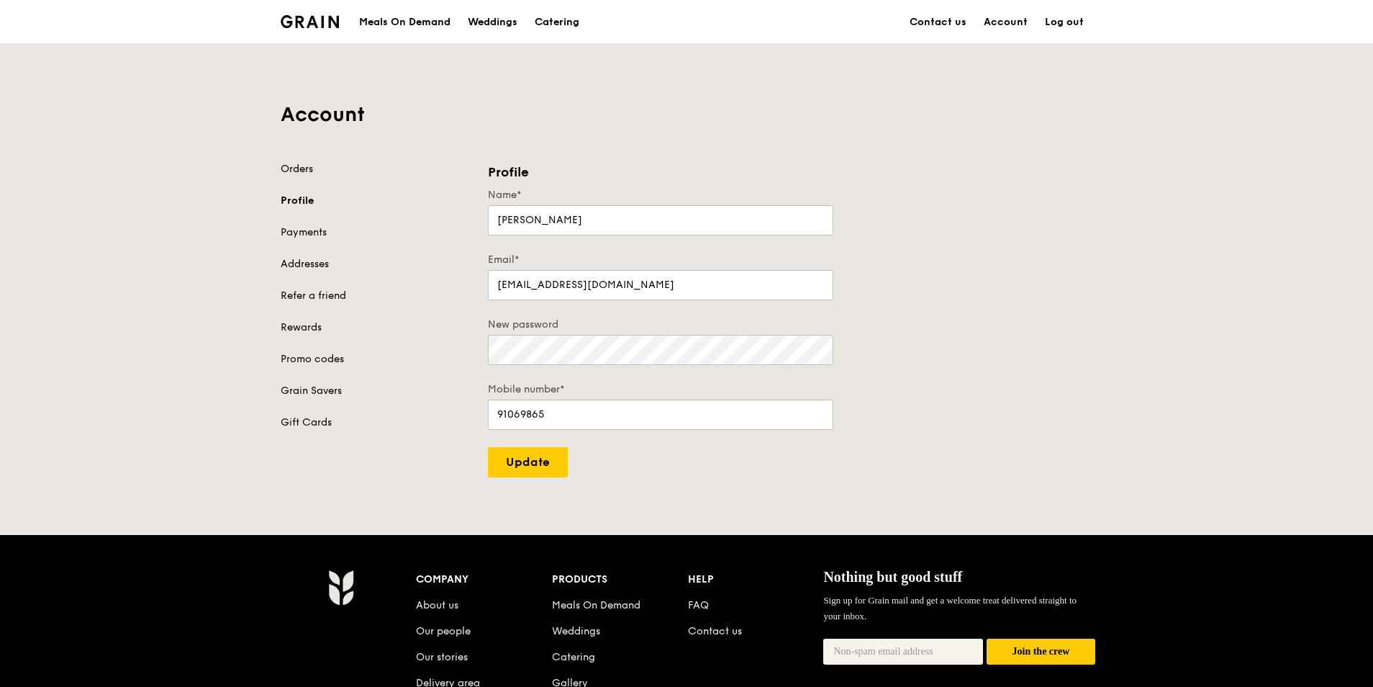
click at [292, 174] on link "Orders" at bounding box center [376, 169] width 190 height 14
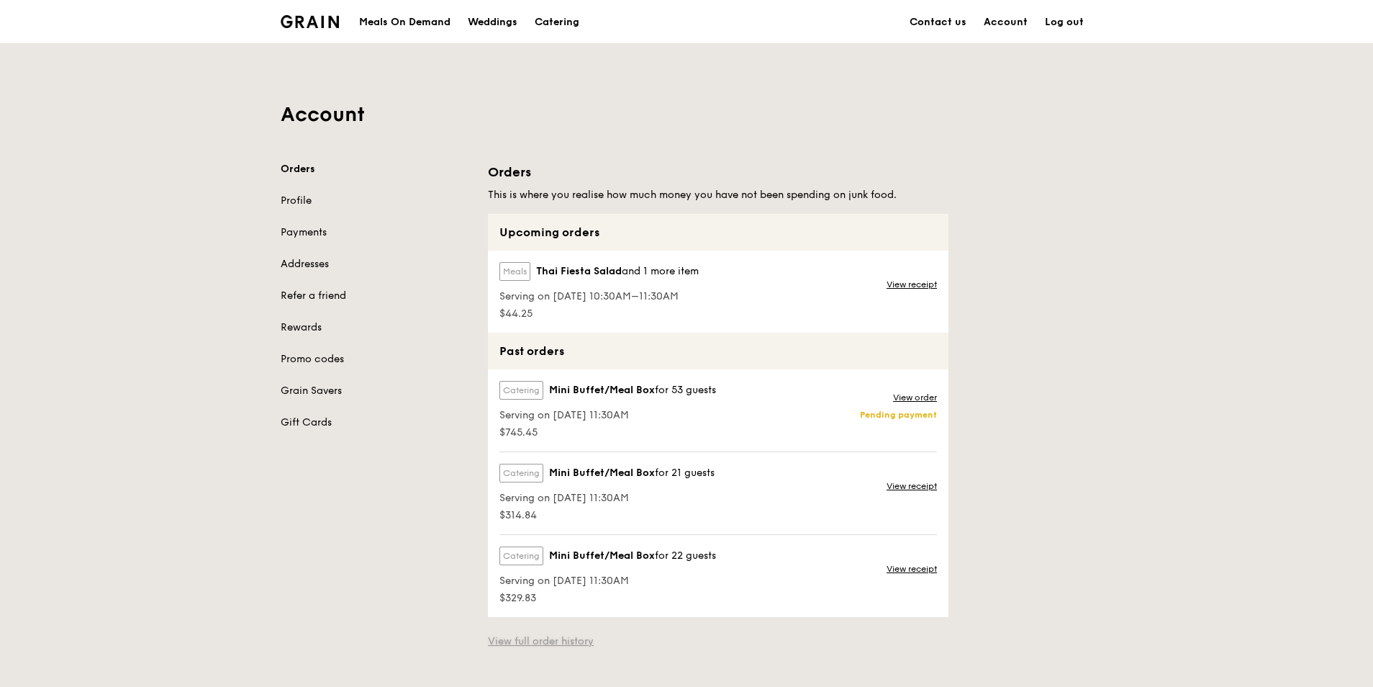
click at [551, 641] on link "View full order history" at bounding box center [541, 641] width 106 height 14
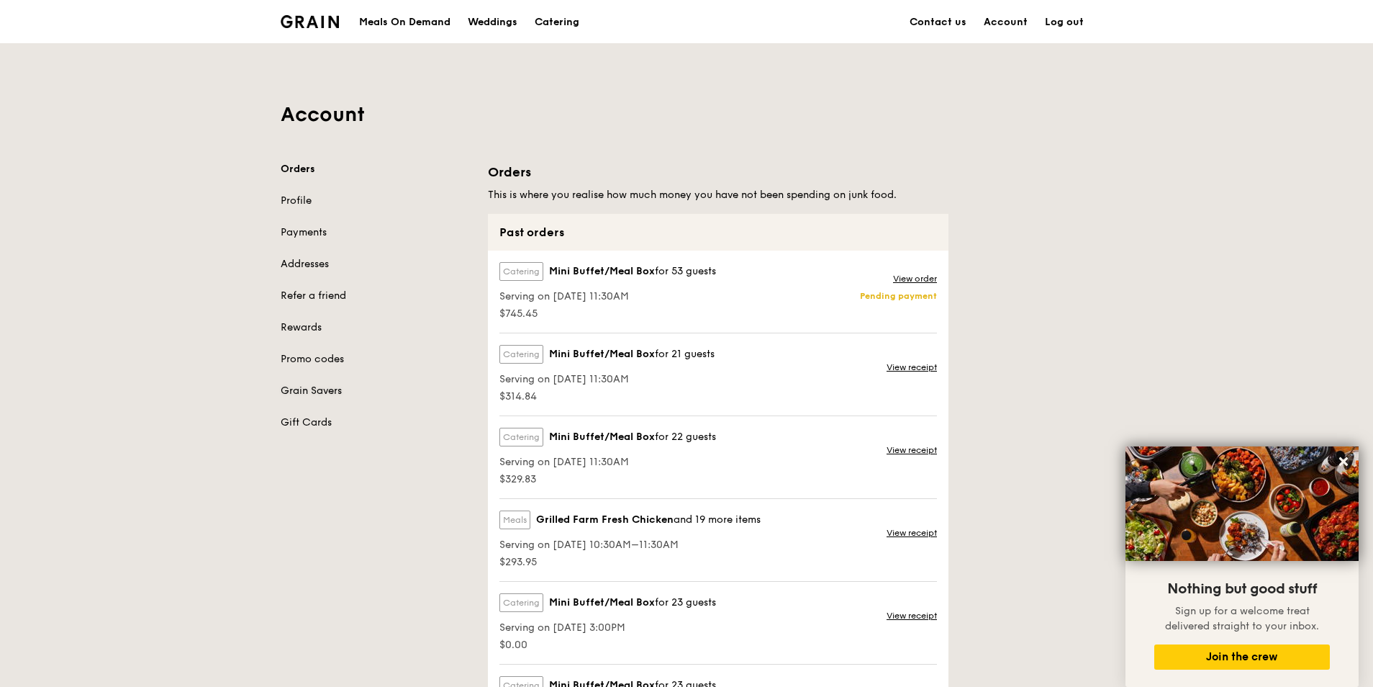
click at [331, 396] on link "Grain Savers" at bounding box center [376, 391] width 190 height 14
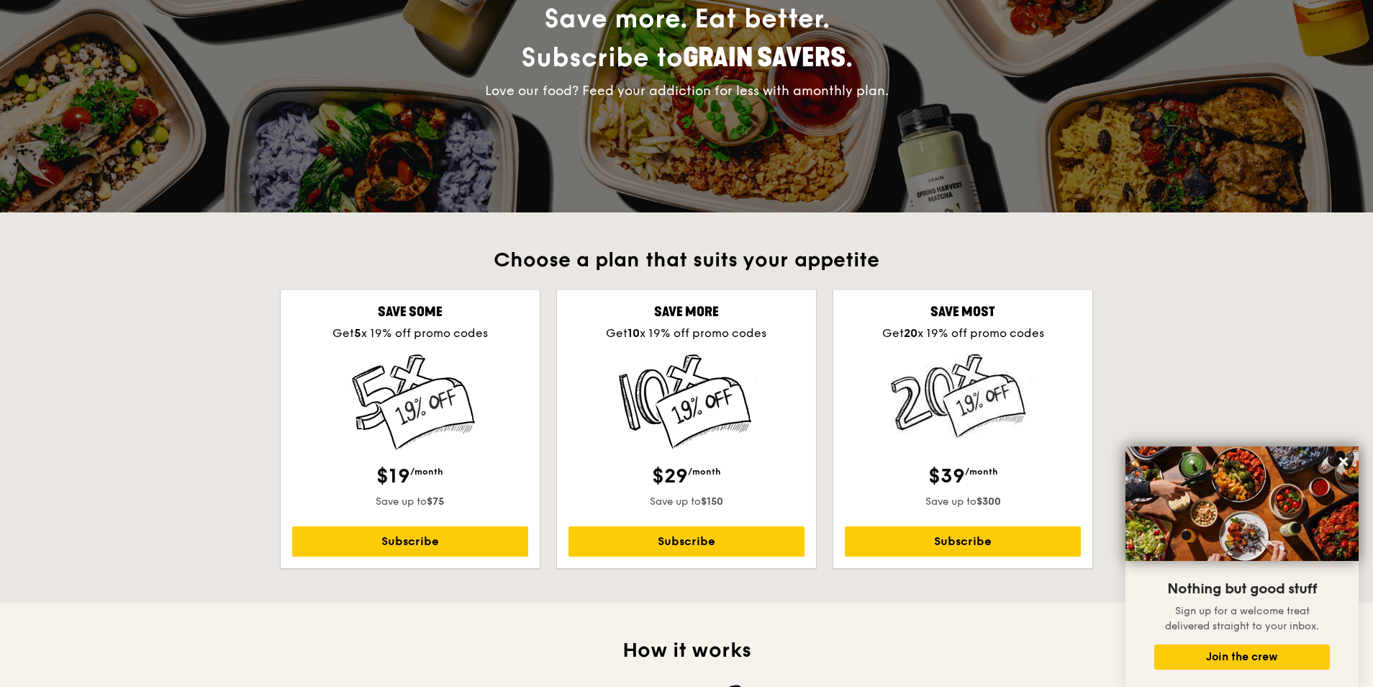
scroll to position [216, 0]
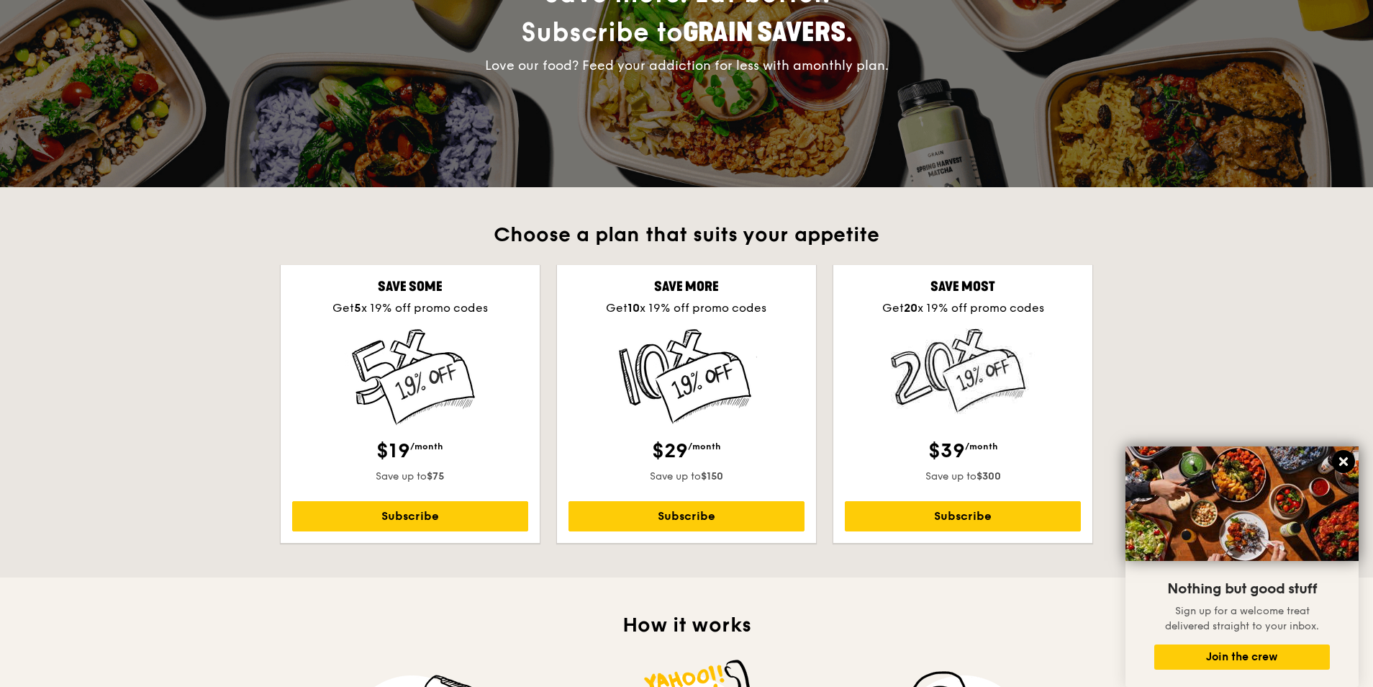
click at [1345, 460] on icon at bounding box center [1343, 461] width 9 height 9
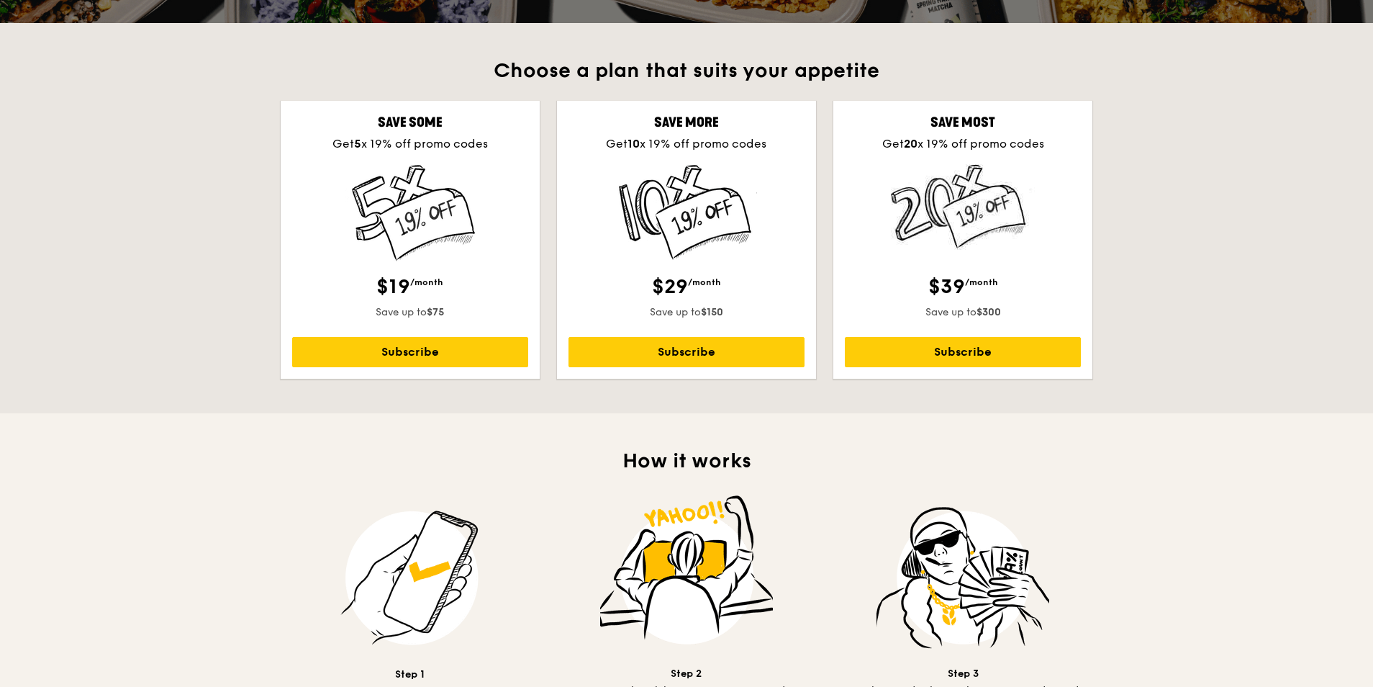
scroll to position [72, 0]
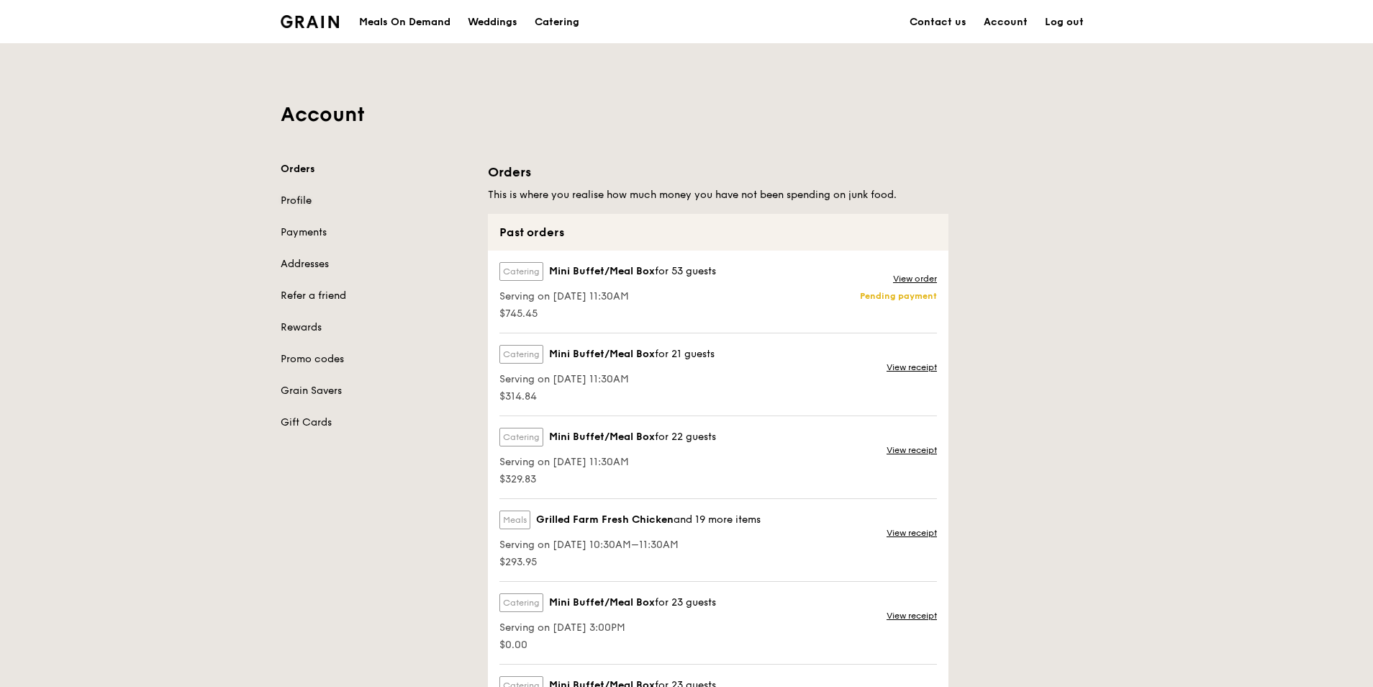
click at [312, 194] on link "Profile" at bounding box center [376, 201] width 190 height 14
